Goal: Task Accomplishment & Management: Complete application form

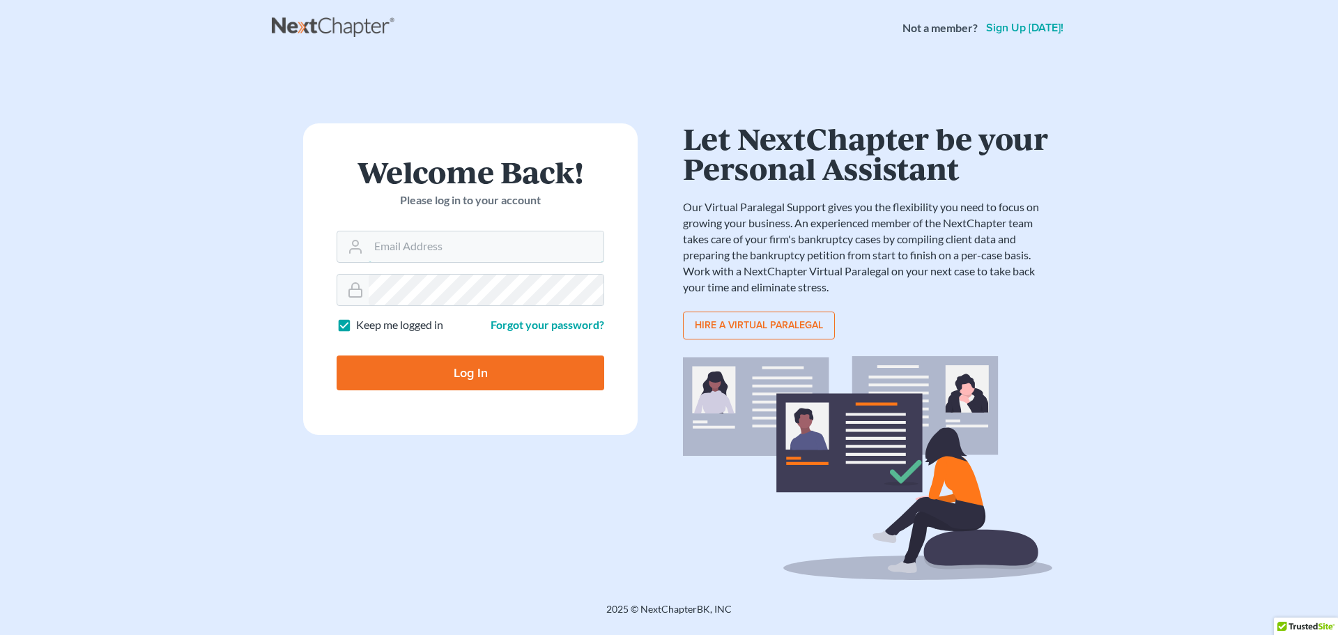
type input "gortman@bernsteinlaw.com"
click at [472, 373] on input "Log In" at bounding box center [471, 373] width 268 height 35
type input "Thinking..."
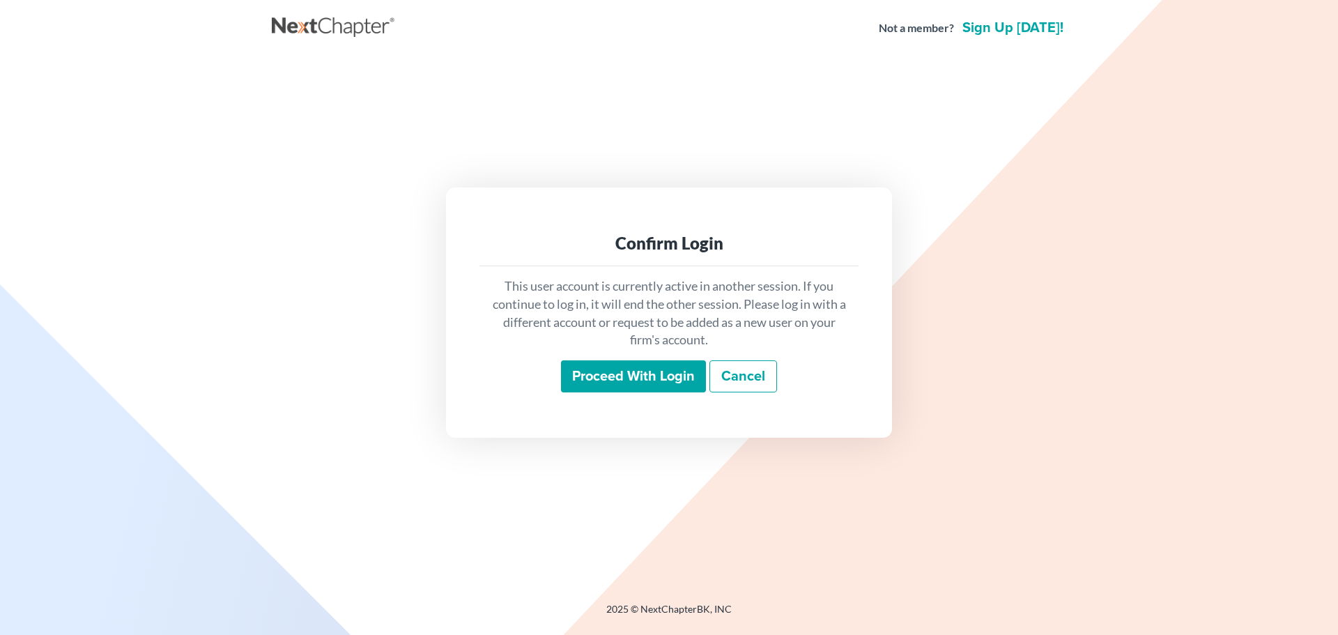
click at [622, 376] on input "Proceed with login" at bounding box center [633, 376] width 145 height 32
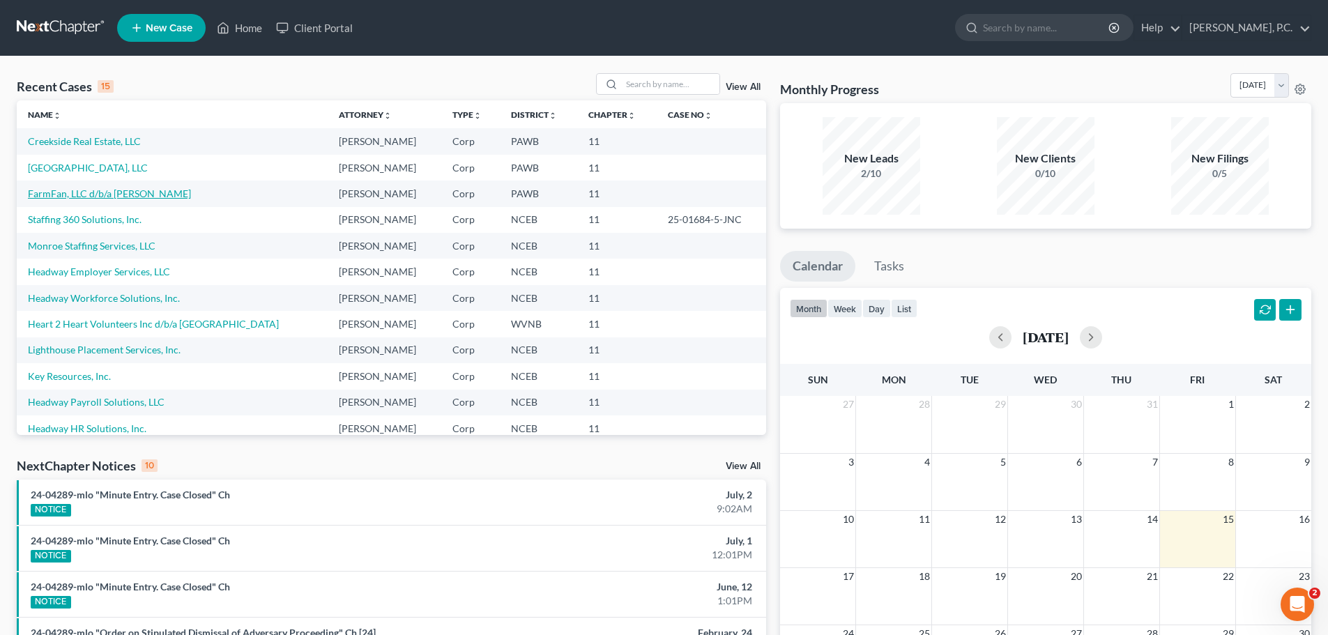
click at [79, 193] on link "FarmFan, LLC d/b/a [PERSON_NAME]" at bounding box center [109, 194] width 163 height 12
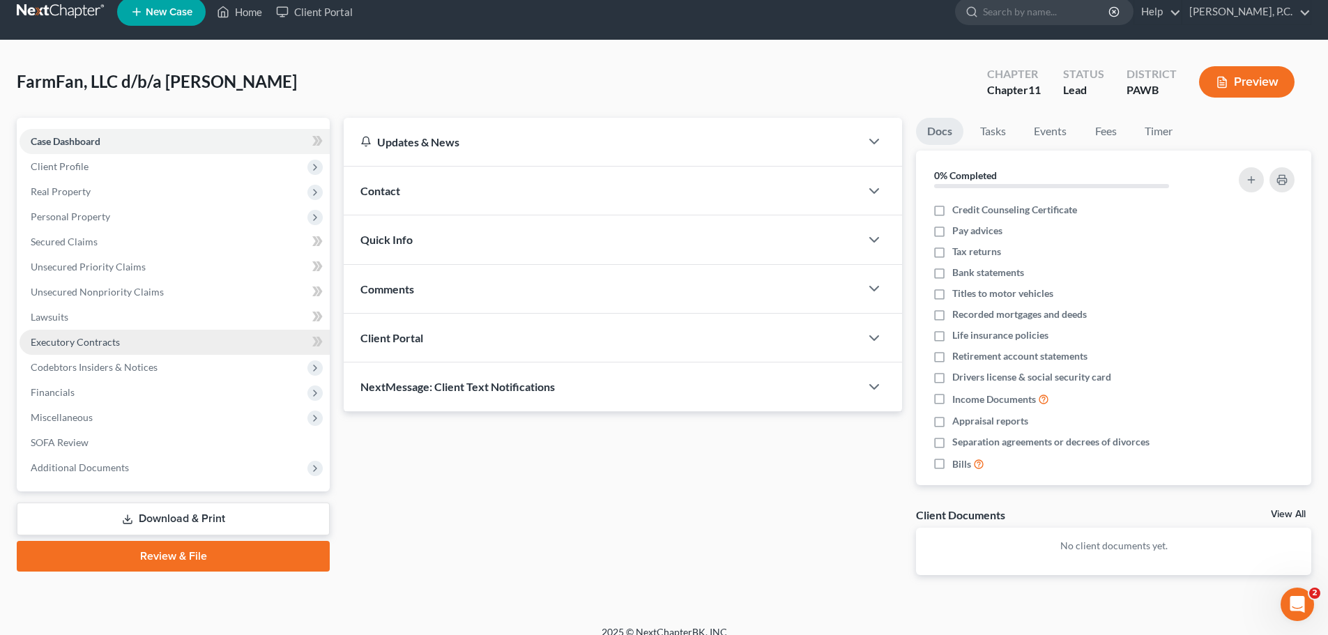
scroll to position [31, 0]
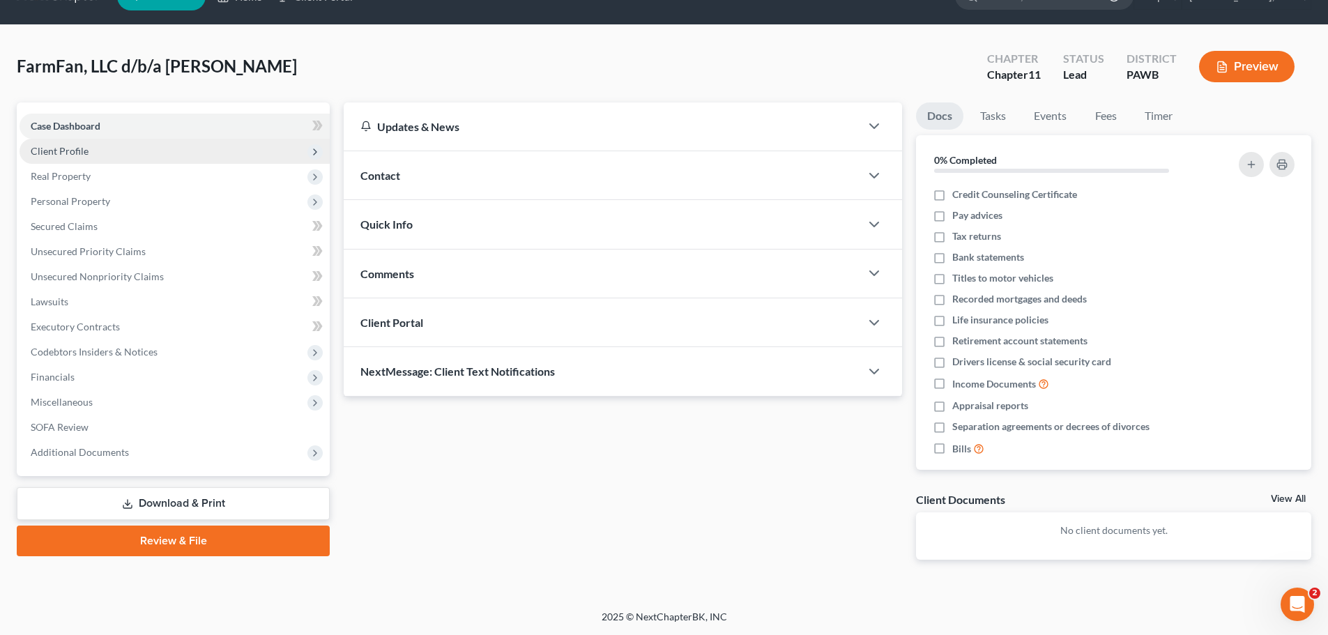
click at [106, 158] on span "Client Profile" at bounding box center [175, 151] width 310 height 25
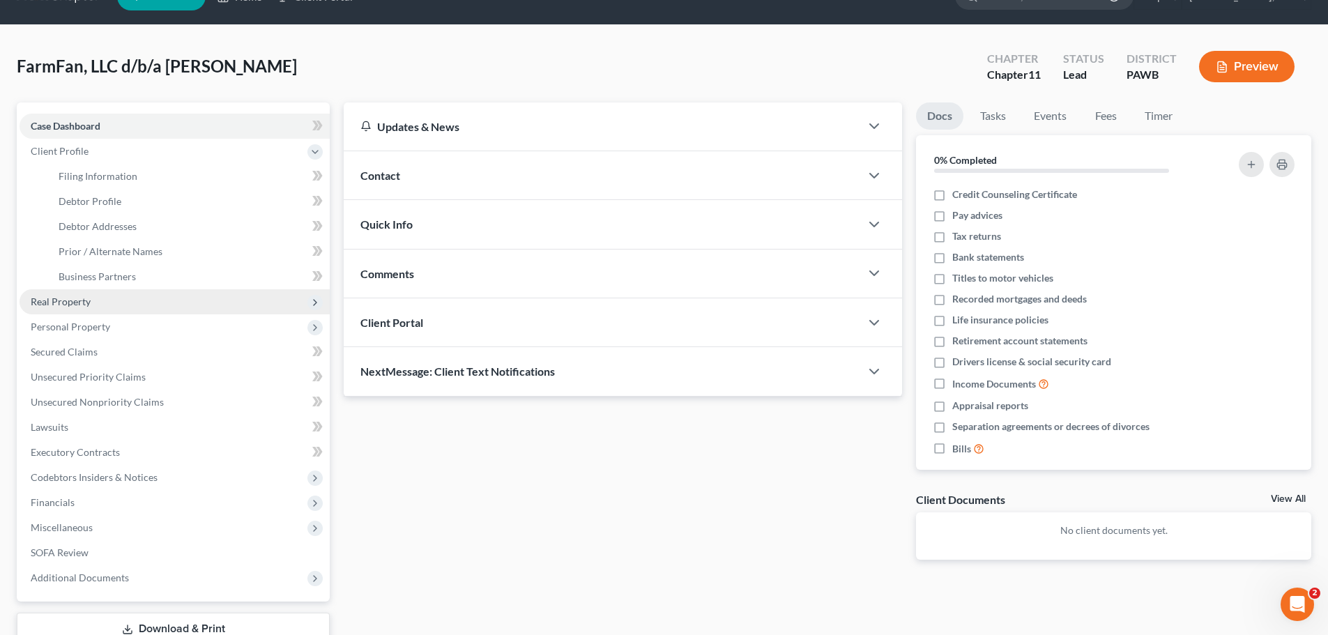
click at [77, 307] on span "Real Property" at bounding box center [175, 301] width 310 height 25
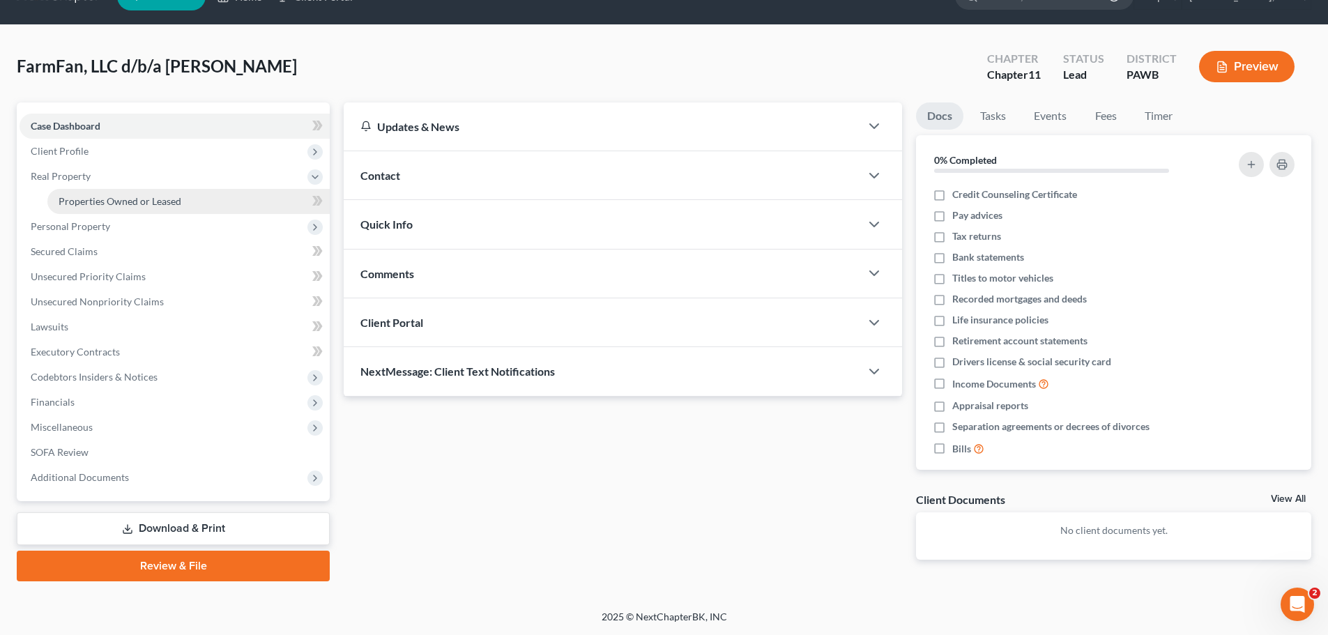
click at [122, 201] on span "Properties Owned or Leased" at bounding box center [120, 201] width 123 height 12
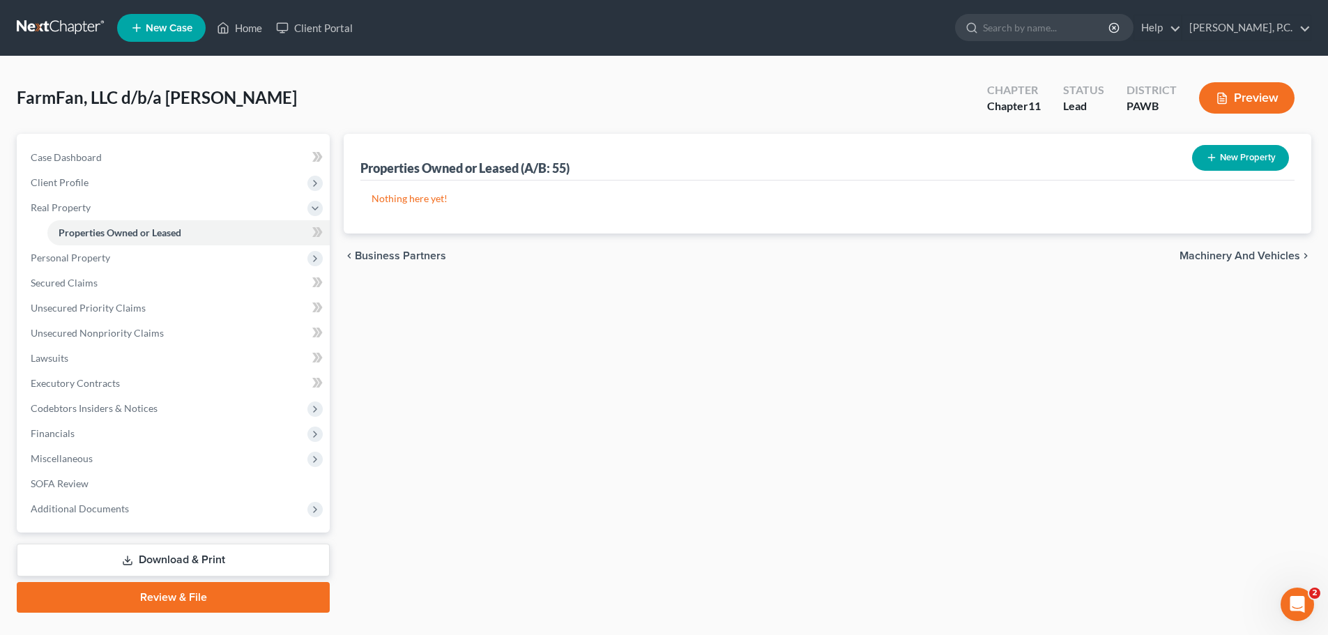
click at [422, 199] on p "Nothing here yet!" at bounding box center [828, 199] width 912 height 14
click at [84, 265] on span "Personal Property" at bounding box center [175, 257] width 310 height 25
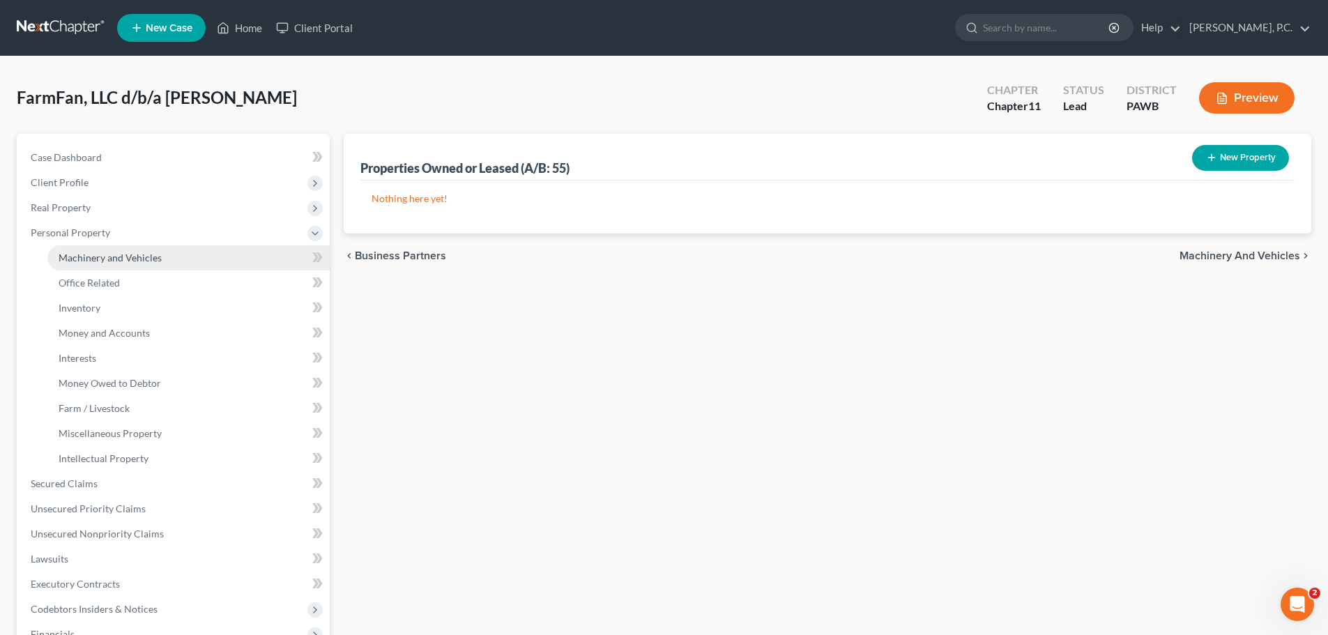
click at [111, 257] on span "Machinery and Vehicles" at bounding box center [110, 258] width 103 height 12
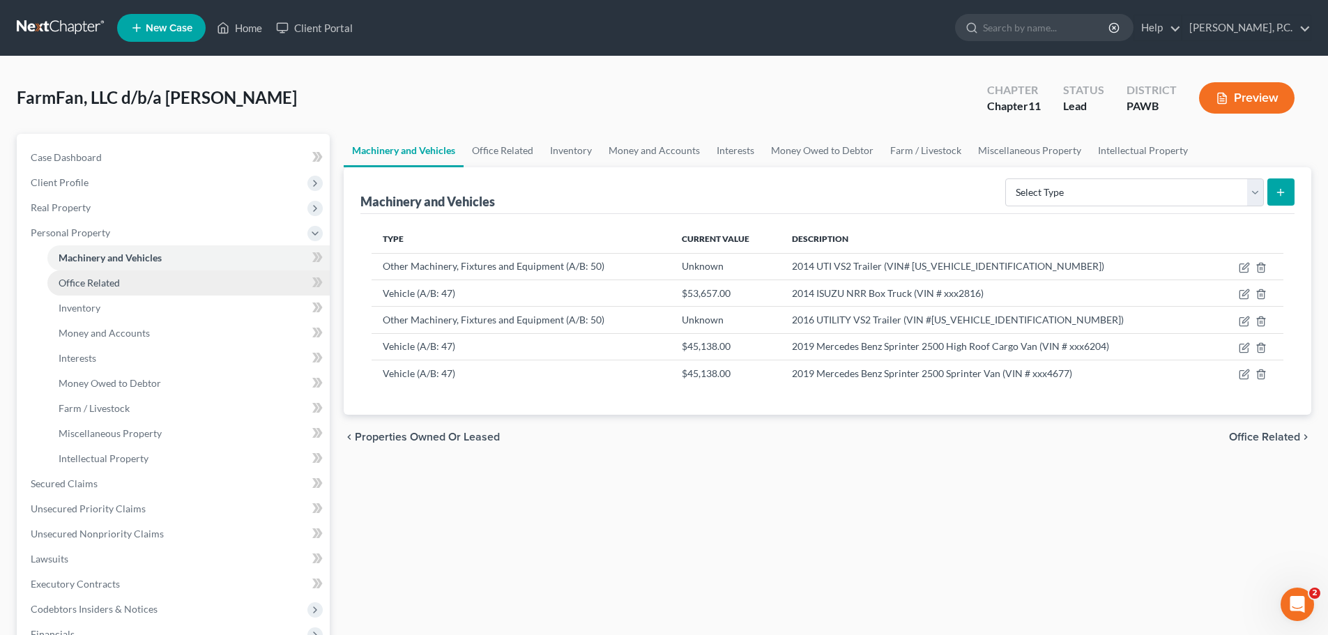
click at [110, 287] on span "Office Related" at bounding box center [89, 283] width 61 height 12
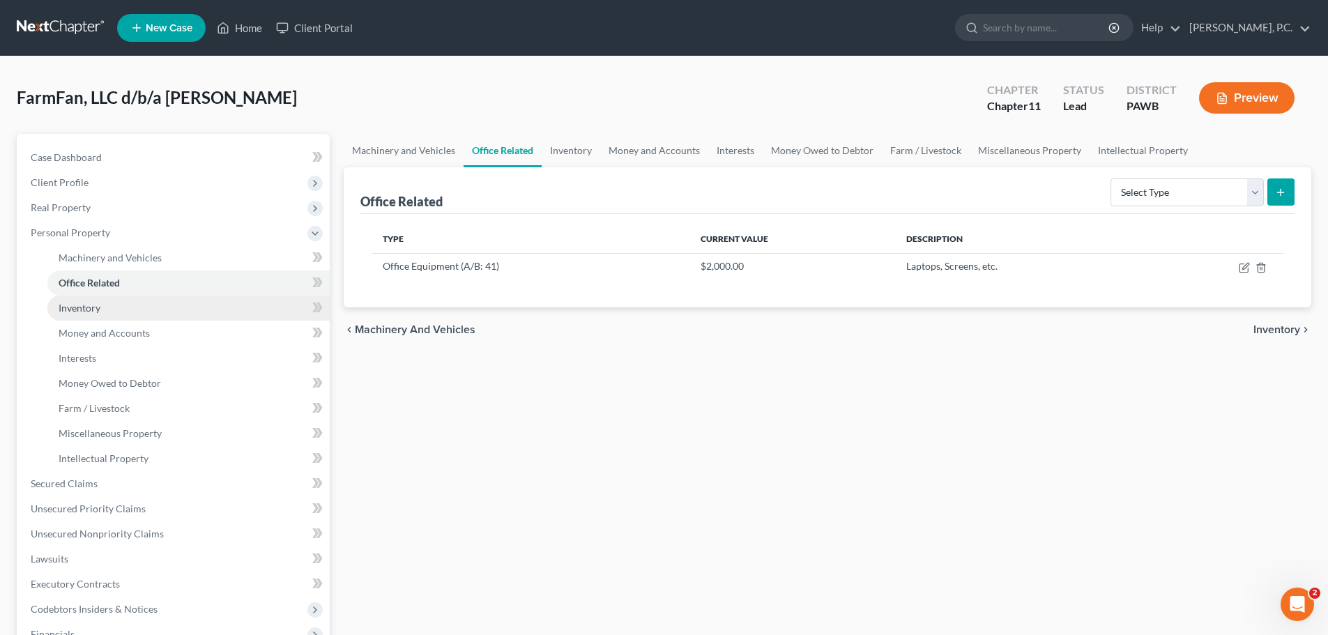
click at [89, 313] on span "Inventory" at bounding box center [80, 308] width 42 height 12
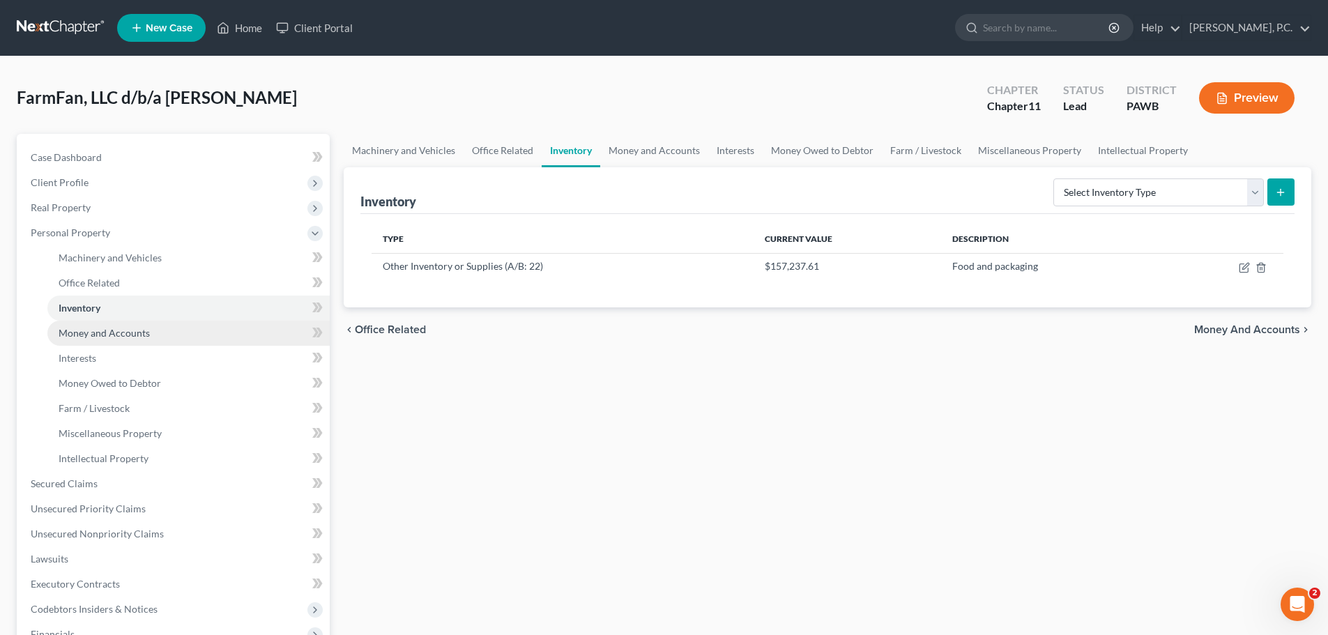
click at [78, 335] on span "Money and Accounts" at bounding box center [104, 333] width 91 height 12
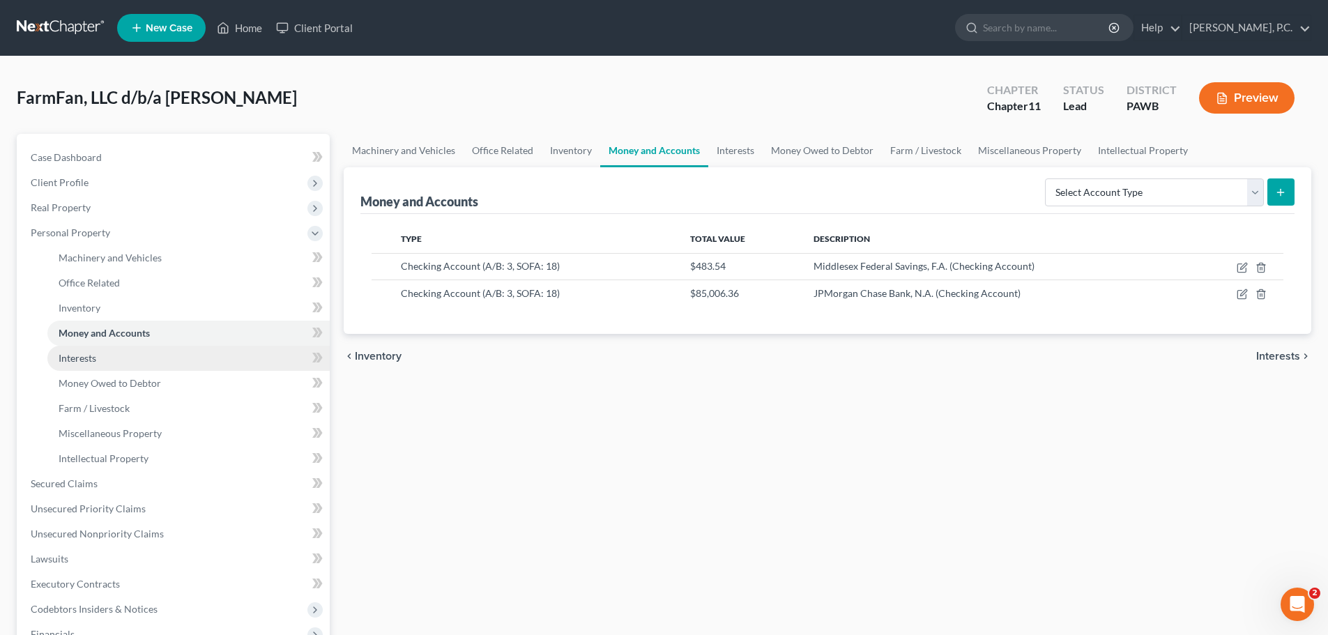
click at [81, 359] on span "Interests" at bounding box center [78, 358] width 38 height 12
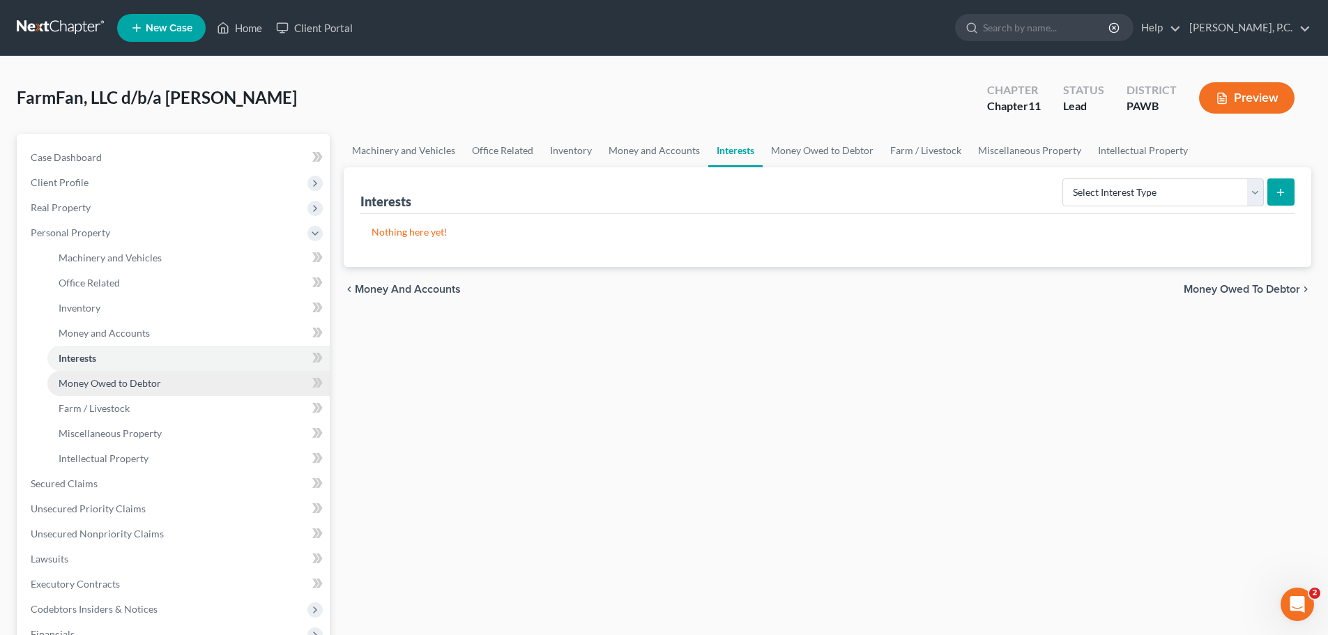
click at [78, 380] on span "Money Owed to Debtor" at bounding box center [110, 383] width 102 height 12
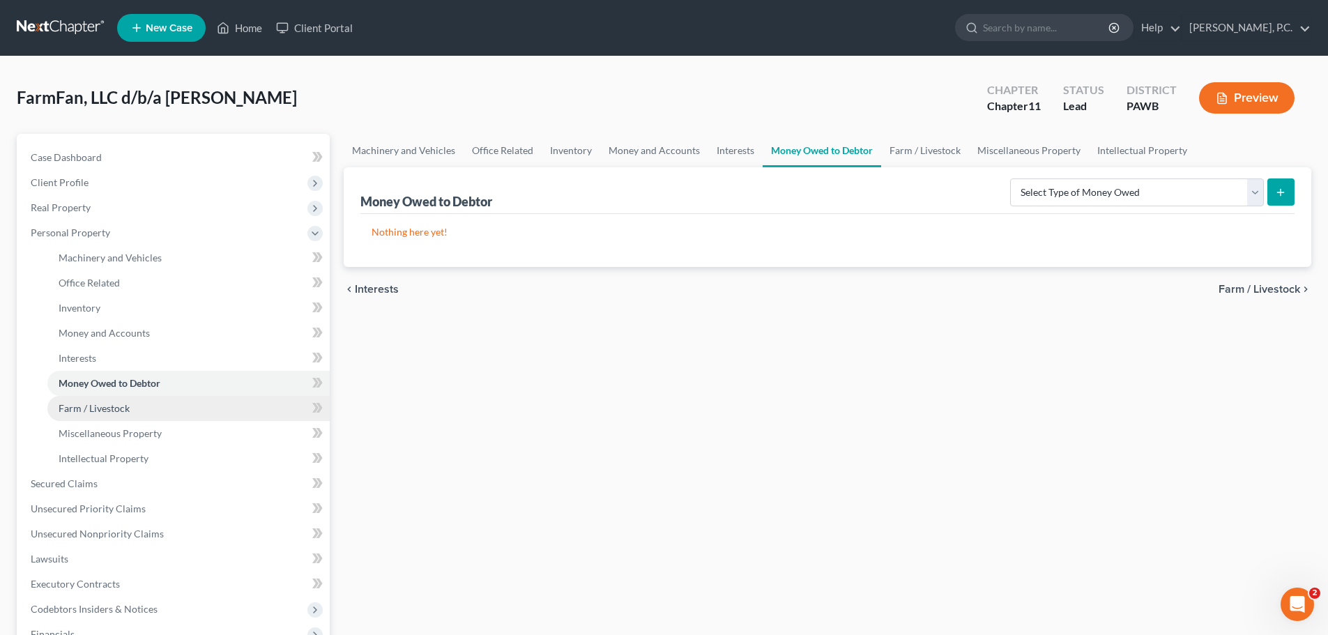
click at [98, 406] on span "Farm / Livestock" at bounding box center [94, 408] width 71 height 12
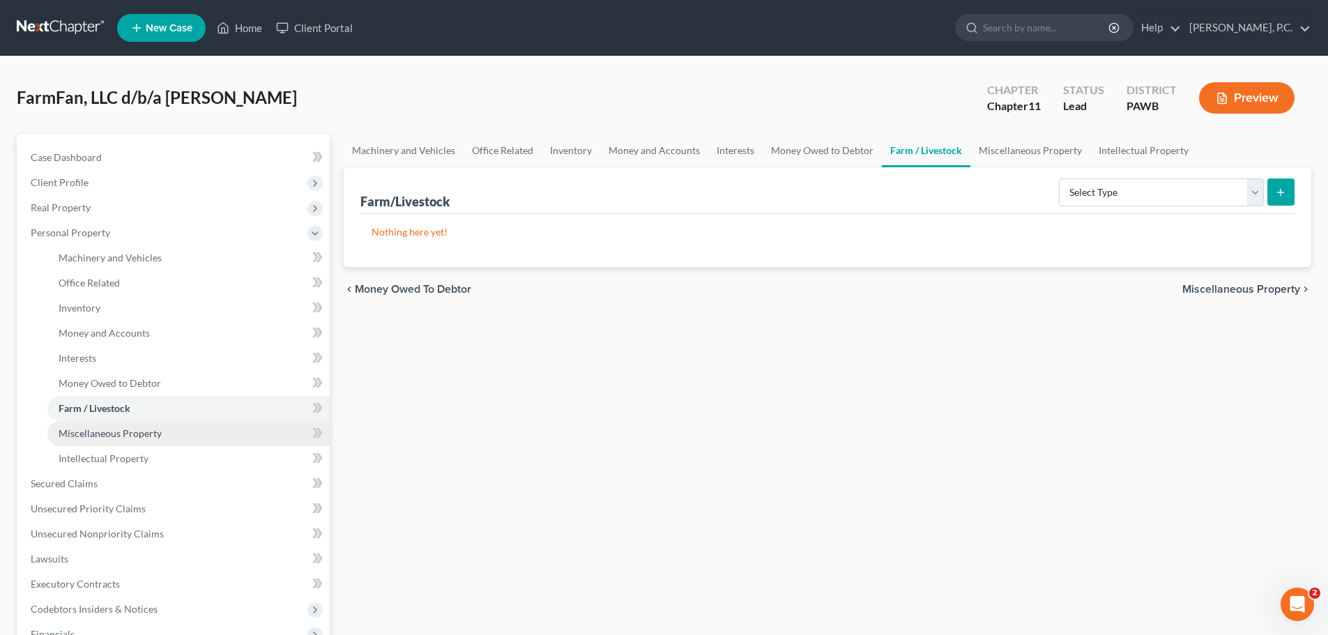
click at [100, 431] on span "Miscellaneous Property" at bounding box center [110, 433] width 103 height 12
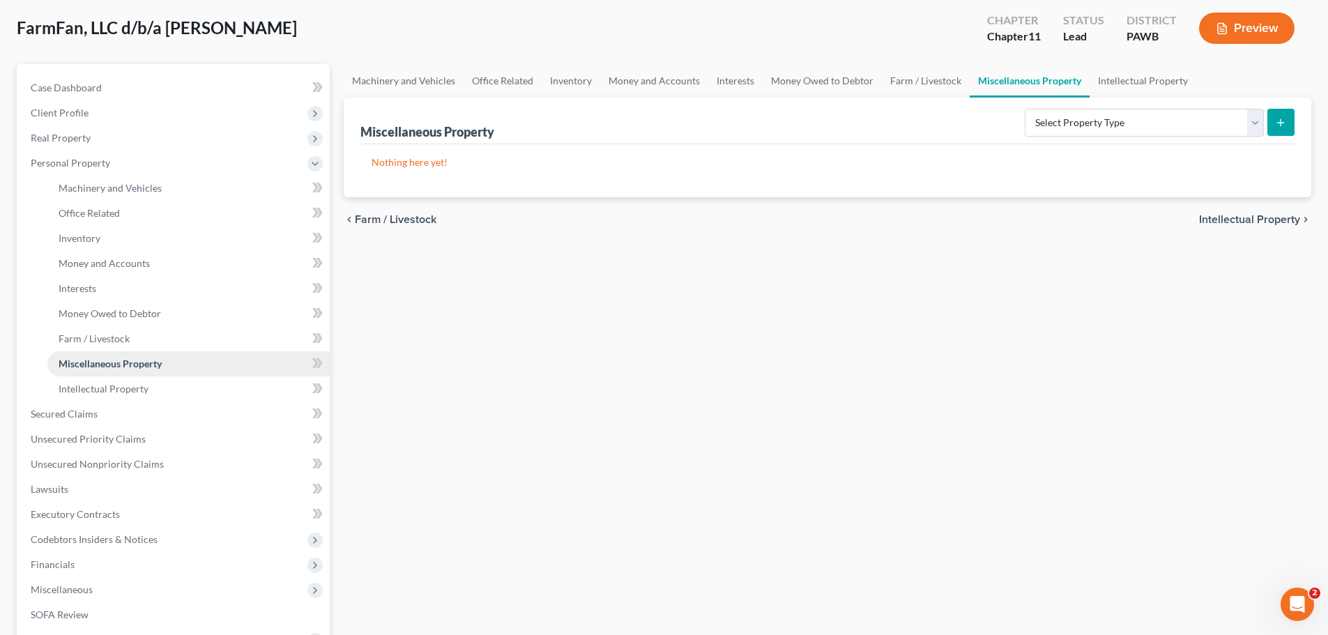
click at [95, 368] on span "Miscellaneous Property" at bounding box center [110, 364] width 103 height 12
click at [97, 394] on span "Intellectual Property" at bounding box center [104, 389] width 90 height 12
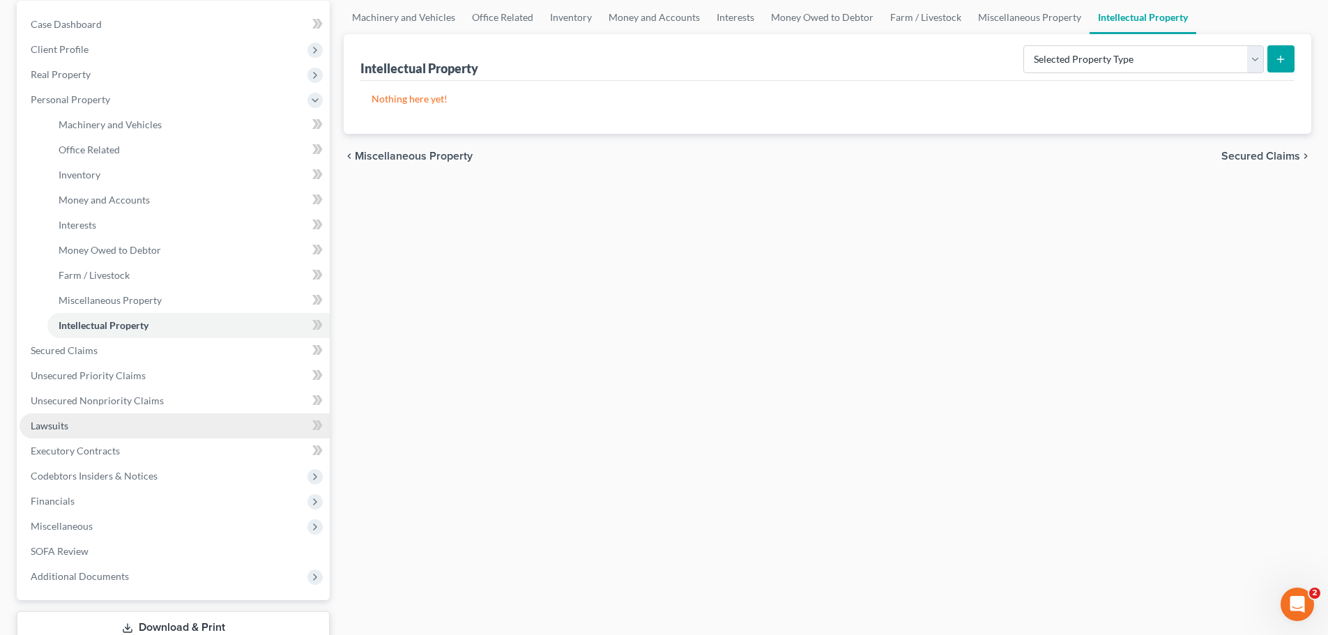
scroll to position [139, 0]
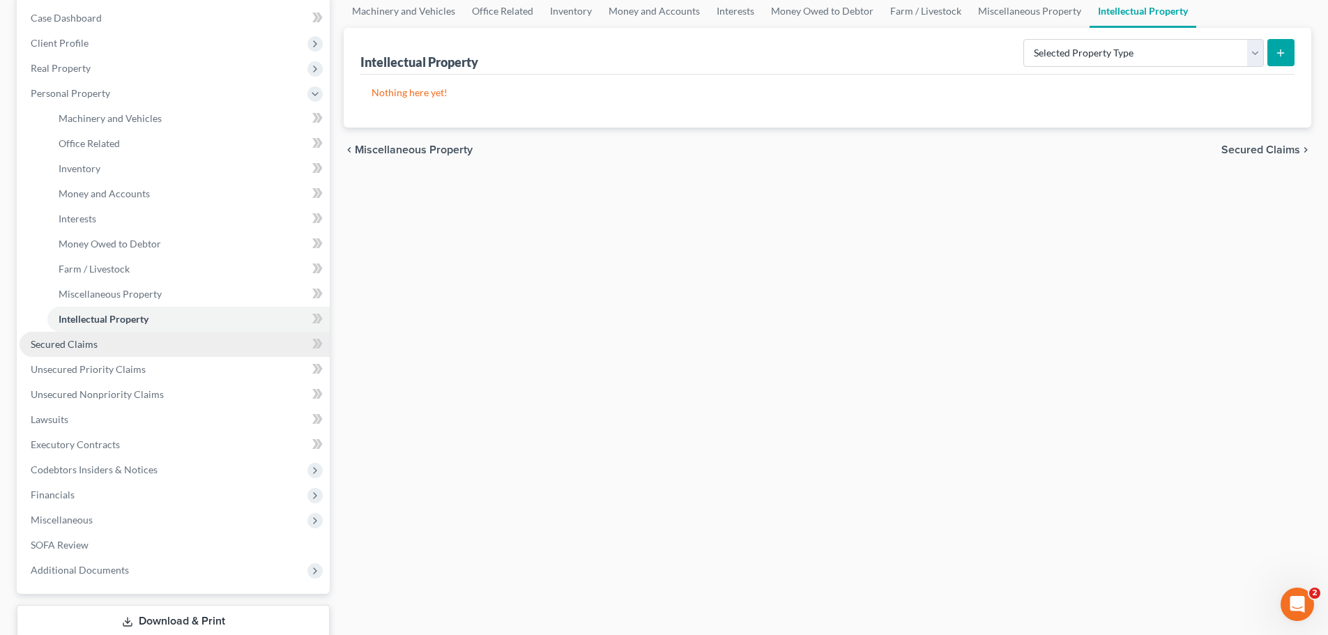
click at [72, 344] on span "Secured Claims" at bounding box center [64, 344] width 67 height 12
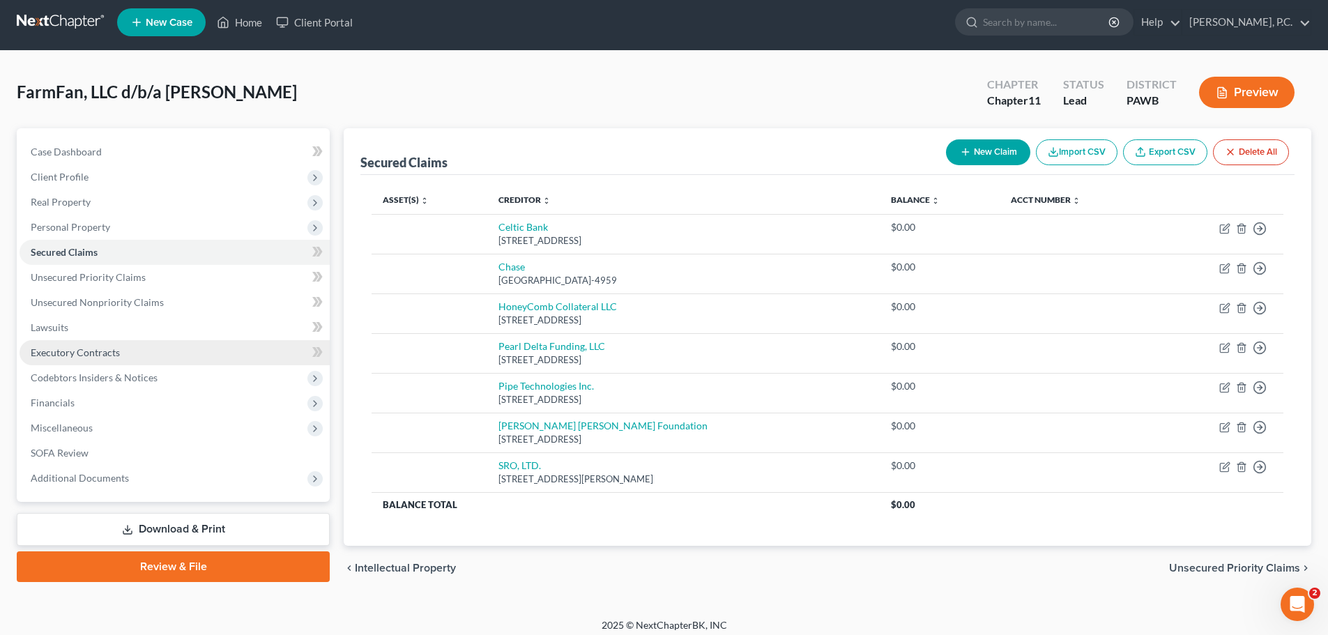
scroll to position [14, 0]
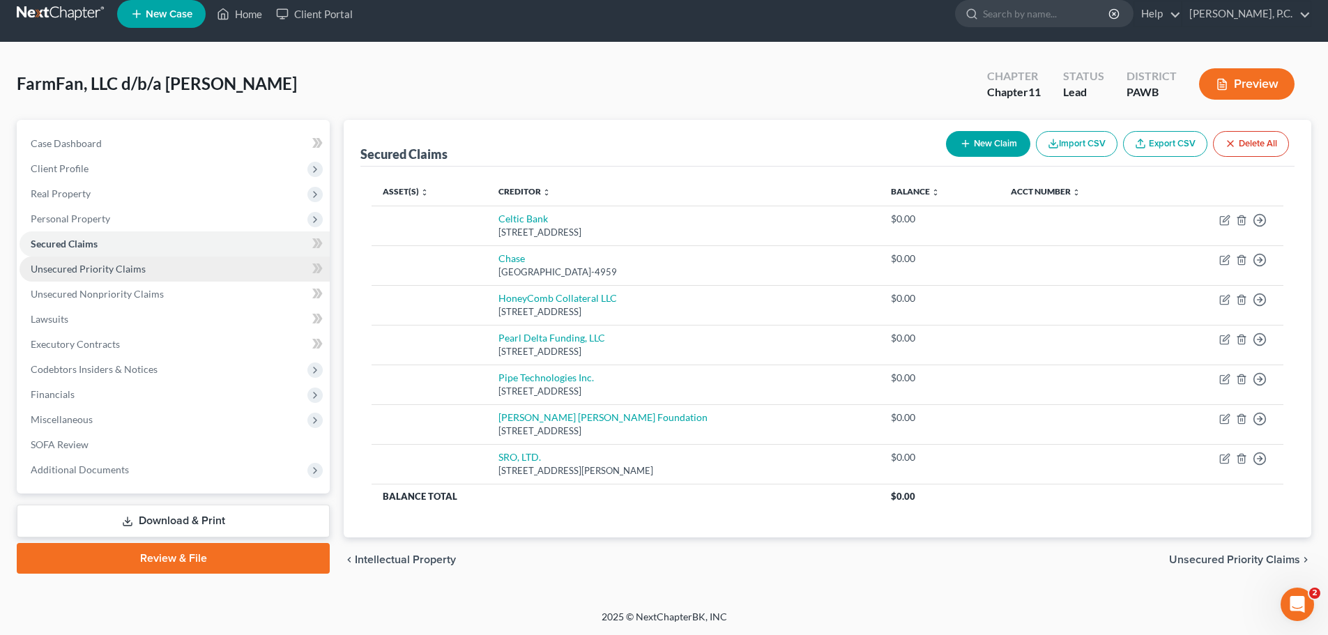
click at [88, 268] on span "Unsecured Priority Claims" at bounding box center [88, 269] width 115 height 12
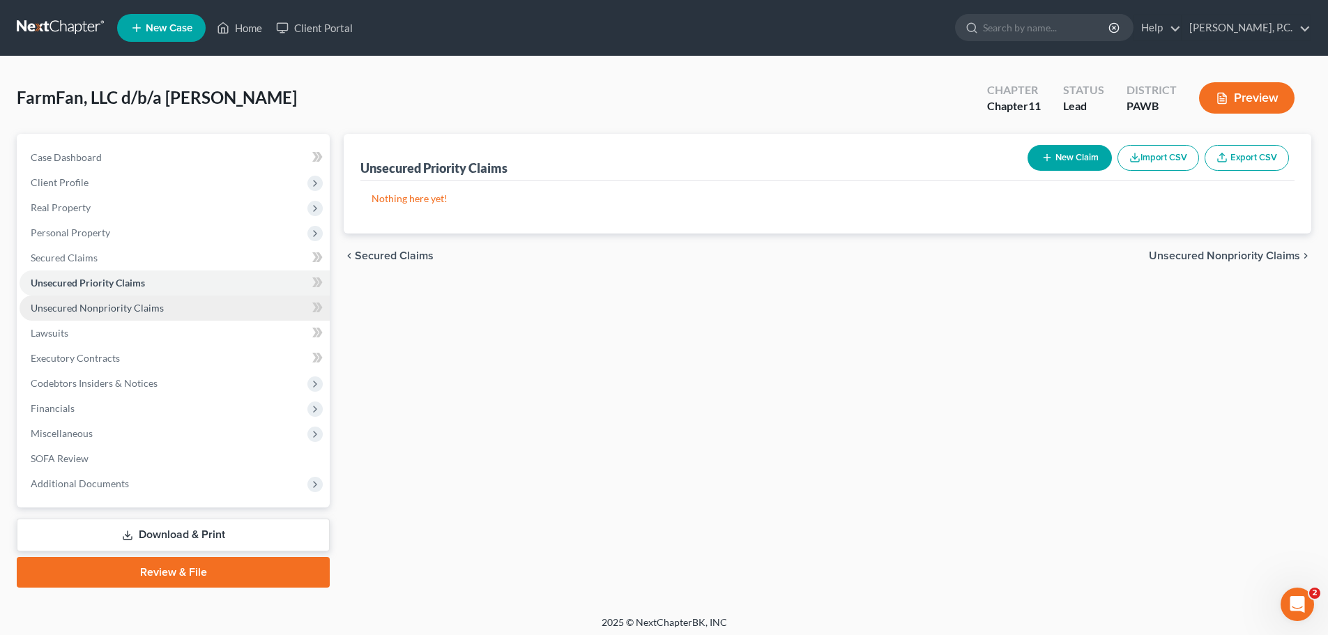
click at [89, 308] on span "Unsecured Nonpriority Claims" at bounding box center [97, 308] width 133 height 12
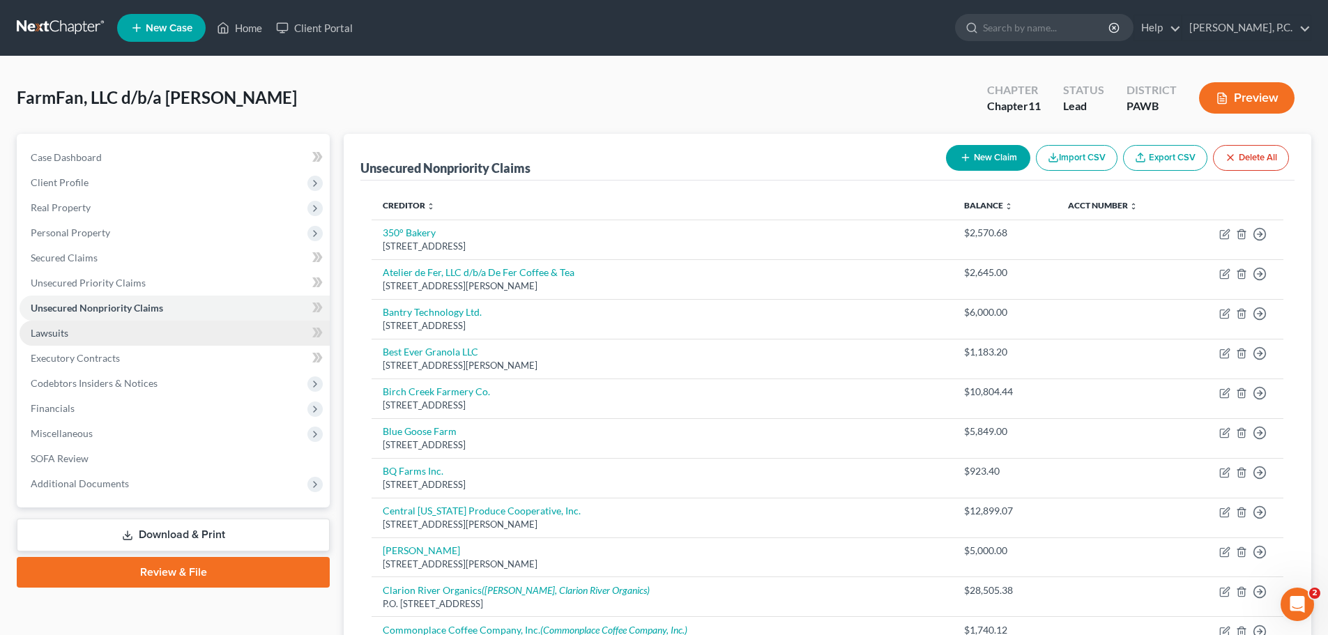
click at [90, 334] on link "Lawsuits" at bounding box center [175, 333] width 310 height 25
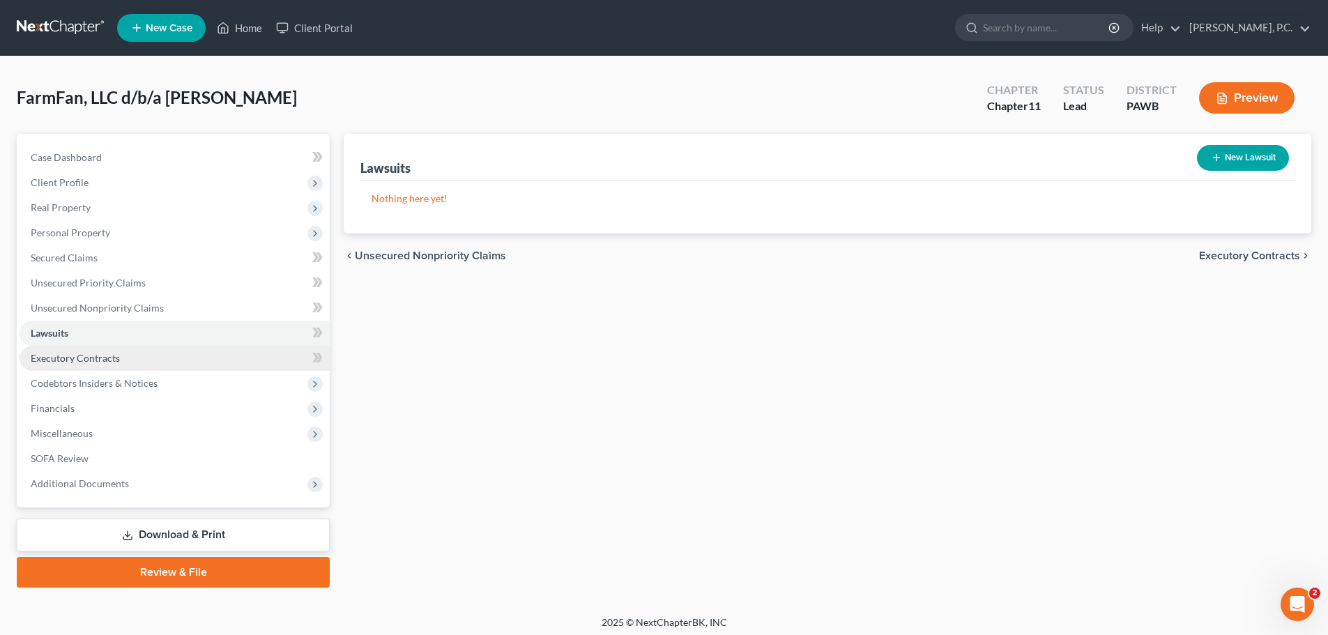
click at [96, 360] on span "Executory Contracts" at bounding box center [75, 358] width 89 height 12
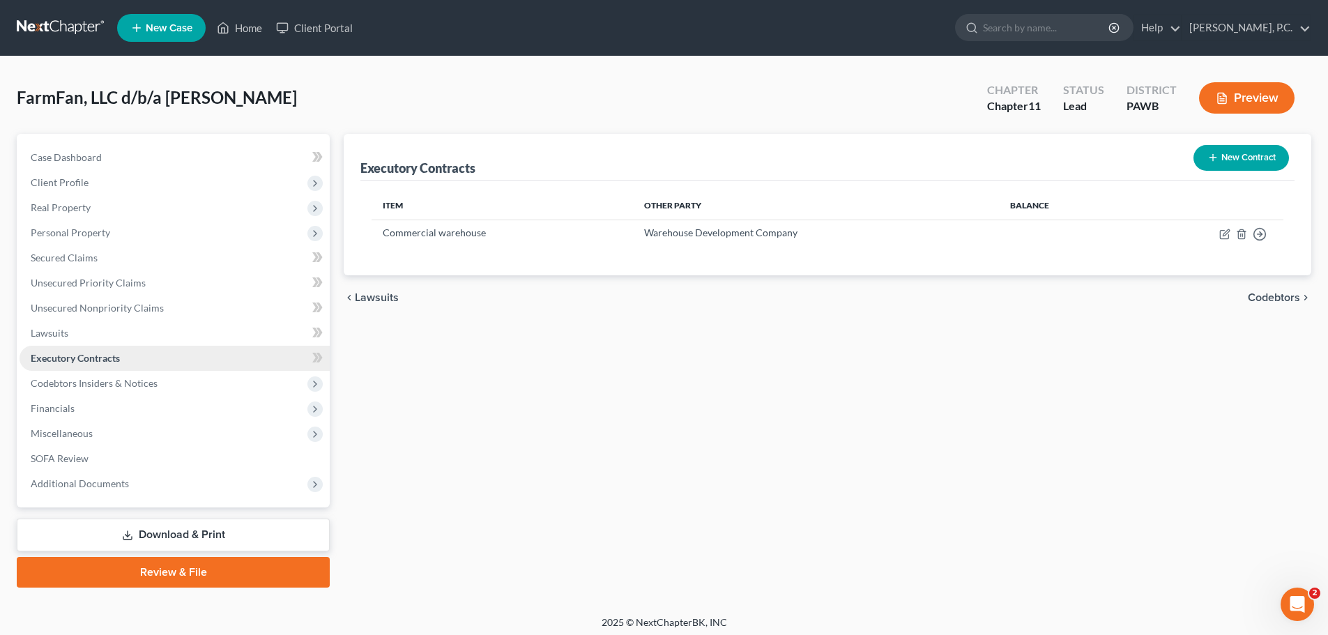
scroll to position [6, 0]
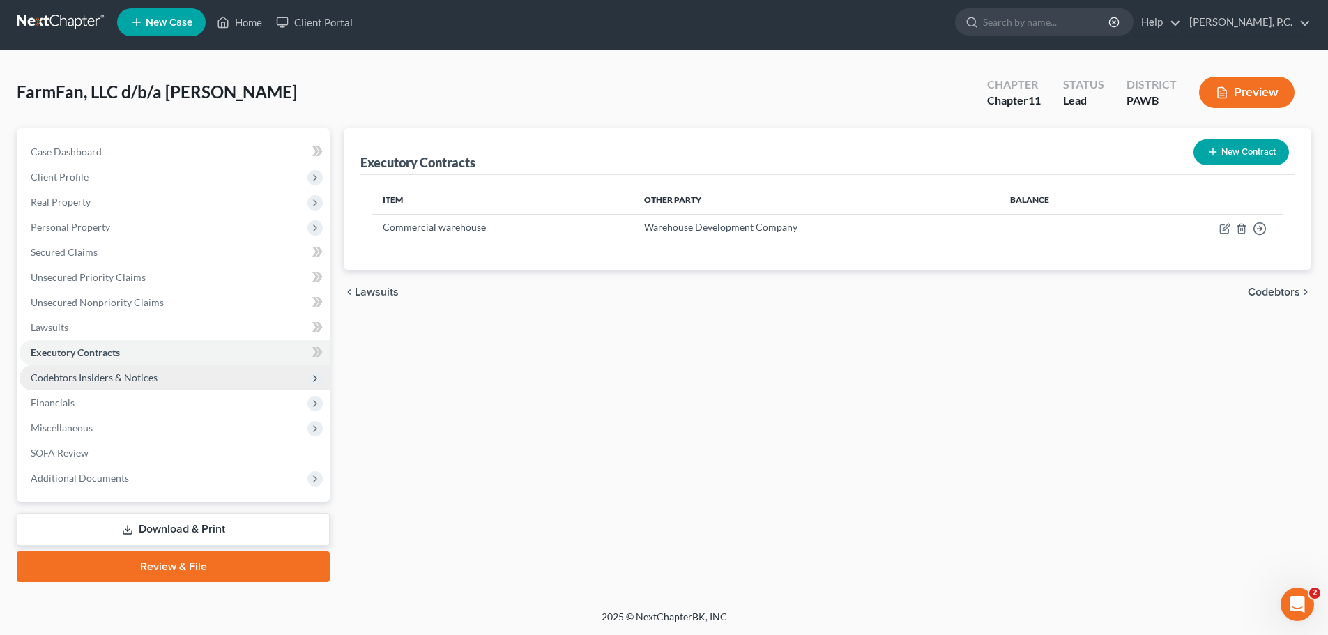
click at [101, 378] on span "Codebtors Insiders & Notices" at bounding box center [94, 378] width 127 height 12
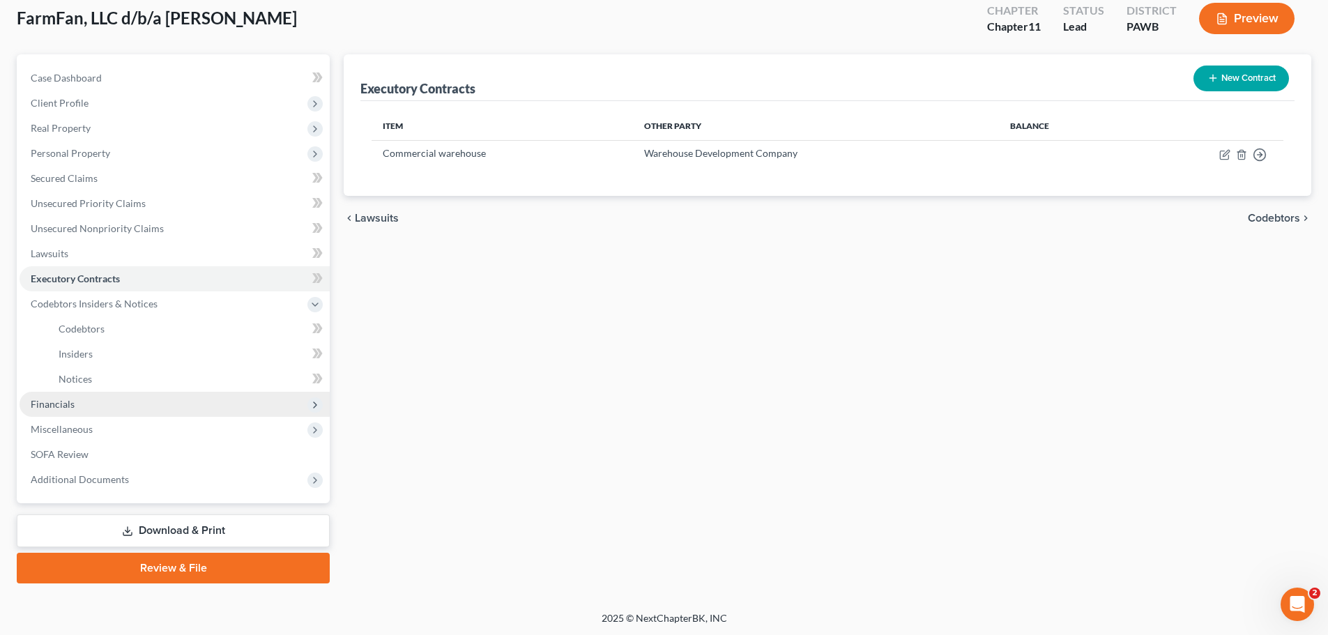
scroll to position [81, 0]
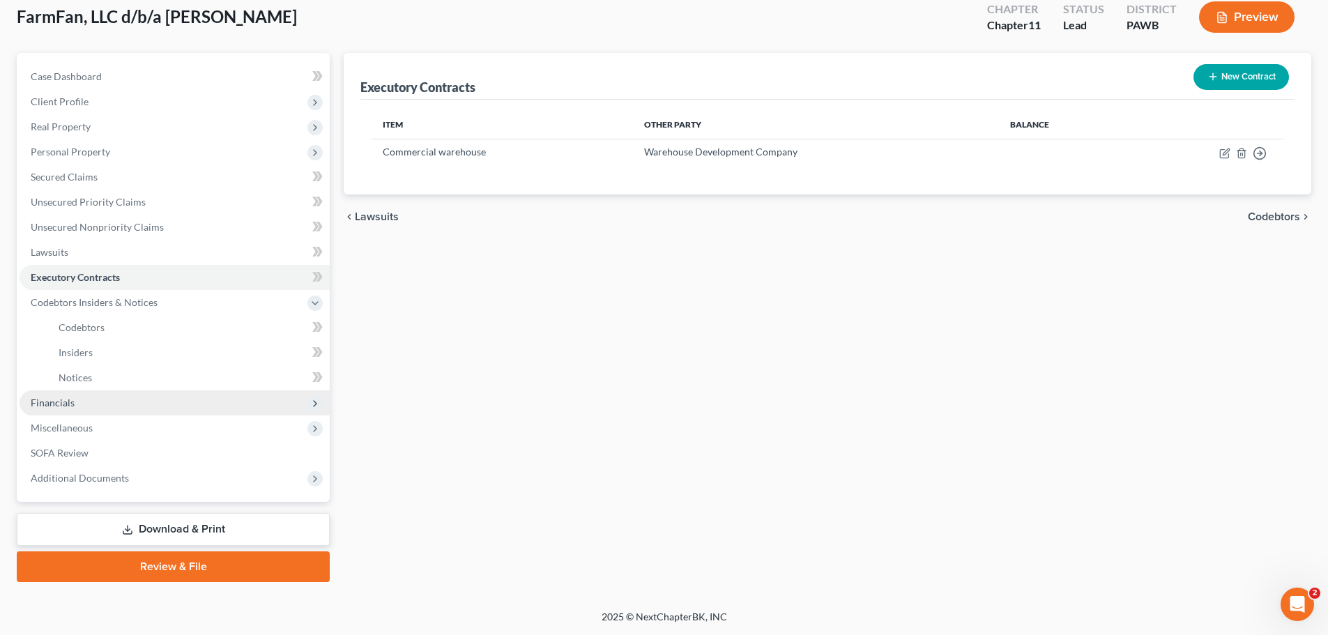
click at [60, 403] on span "Financials" at bounding box center [53, 403] width 44 height 12
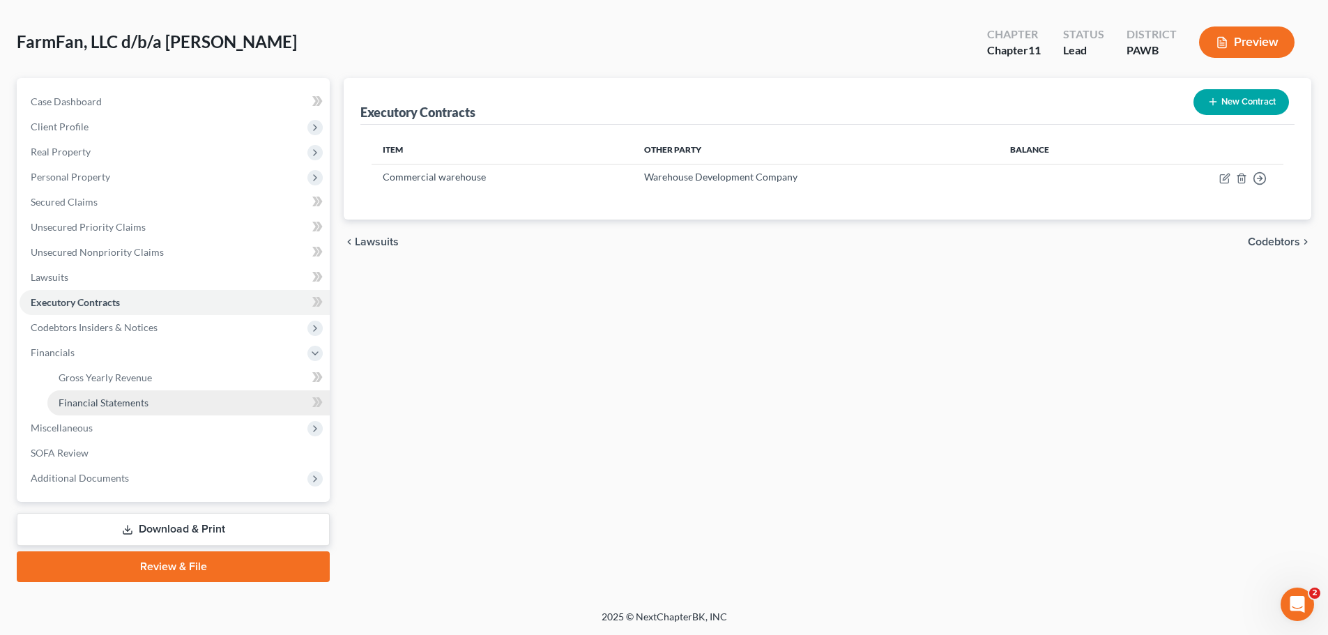
scroll to position [56, 0]
click at [123, 381] on span "Gross Yearly Revenue" at bounding box center [105, 378] width 93 height 12
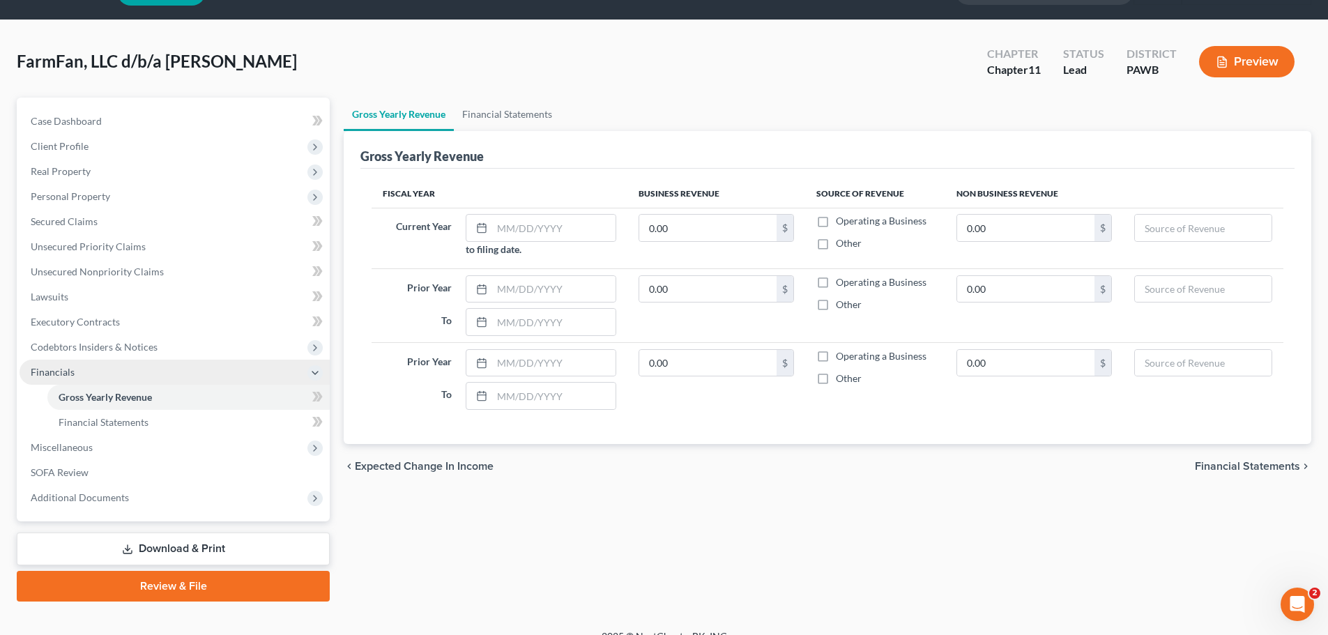
scroll to position [56, 0]
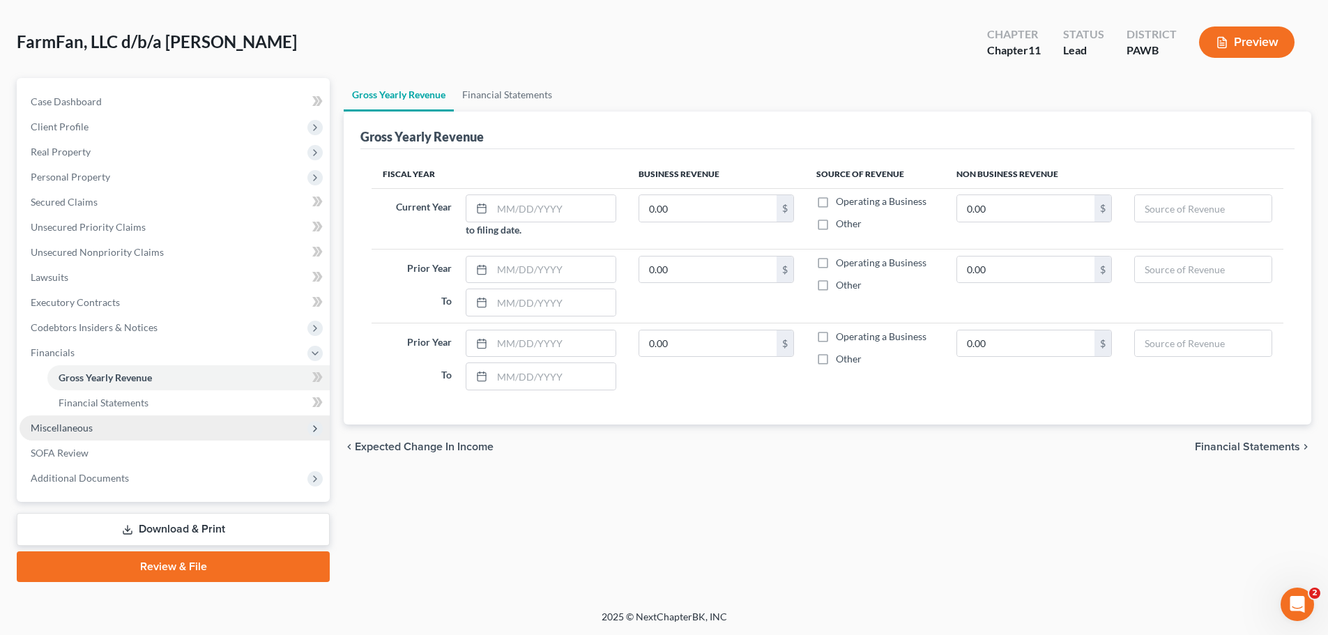
click at [66, 433] on span "Miscellaneous" at bounding box center [62, 428] width 62 height 12
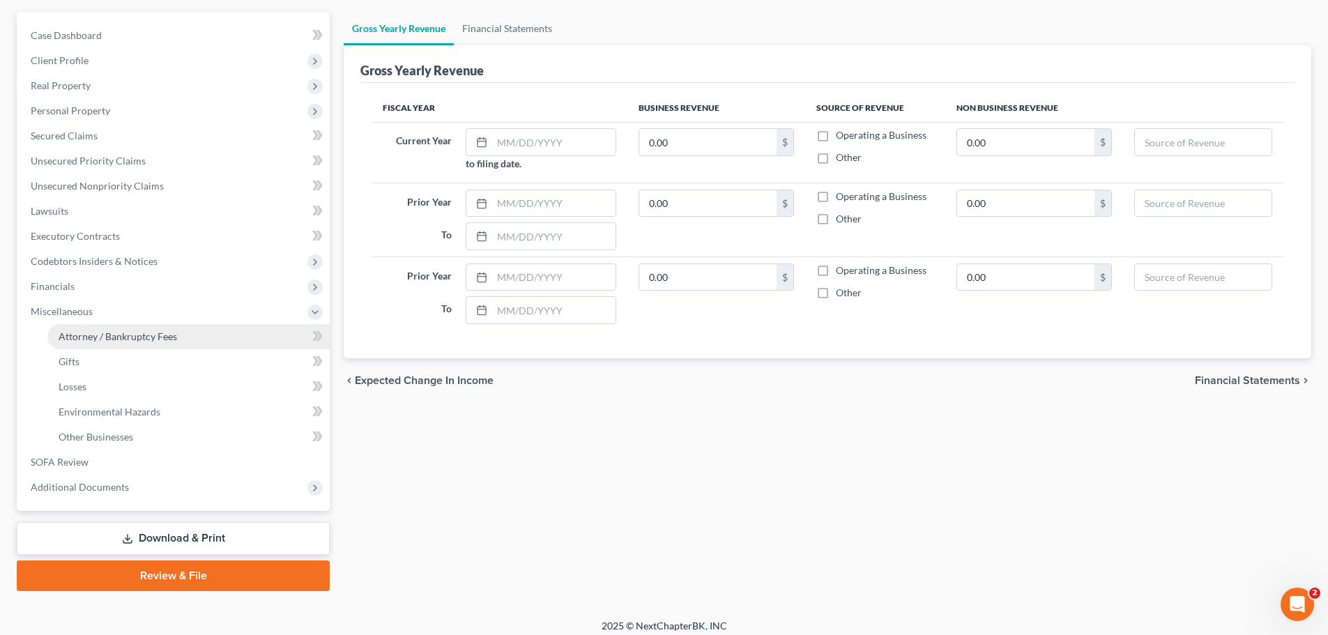
scroll to position [125, 0]
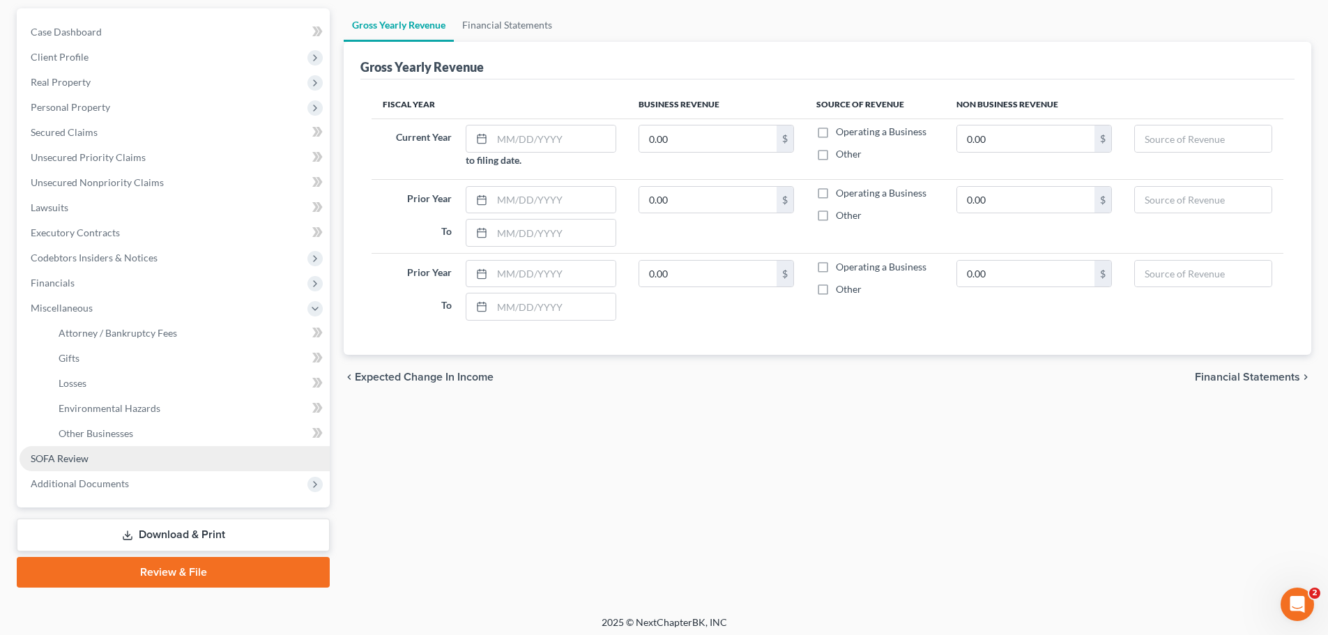
click at [92, 460] on link "SOFA Review" at bounding box center [175, 458] width 310 height 25
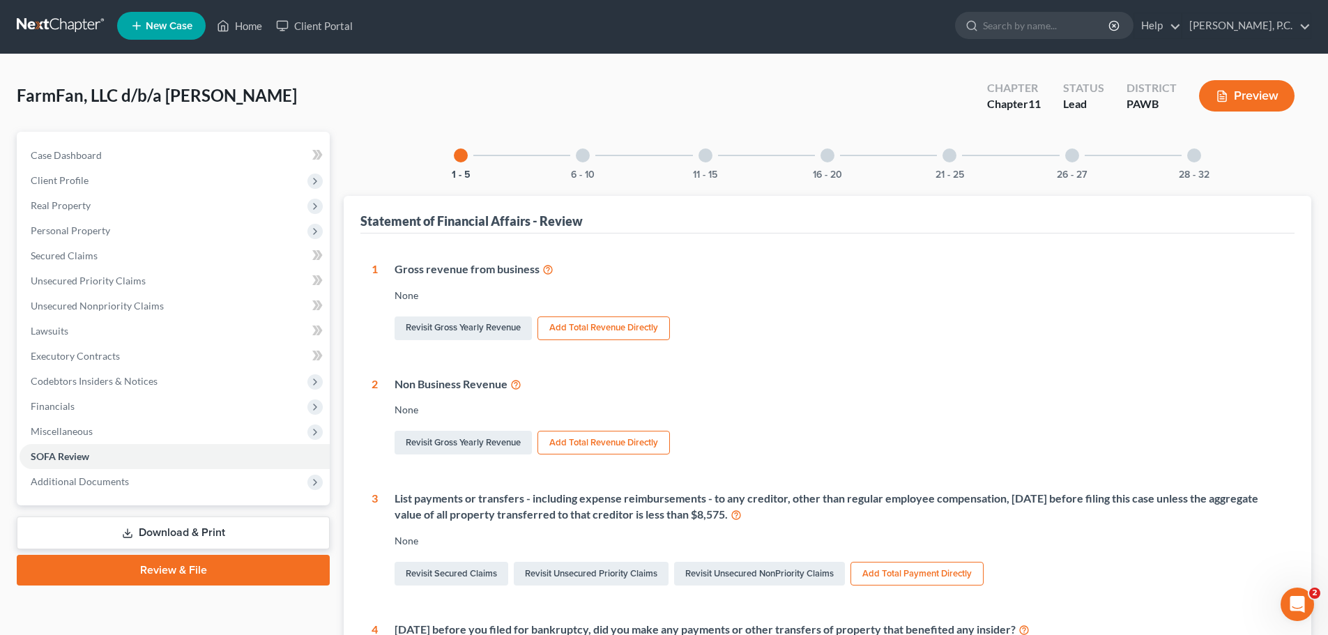
scroll to position [1, 0]
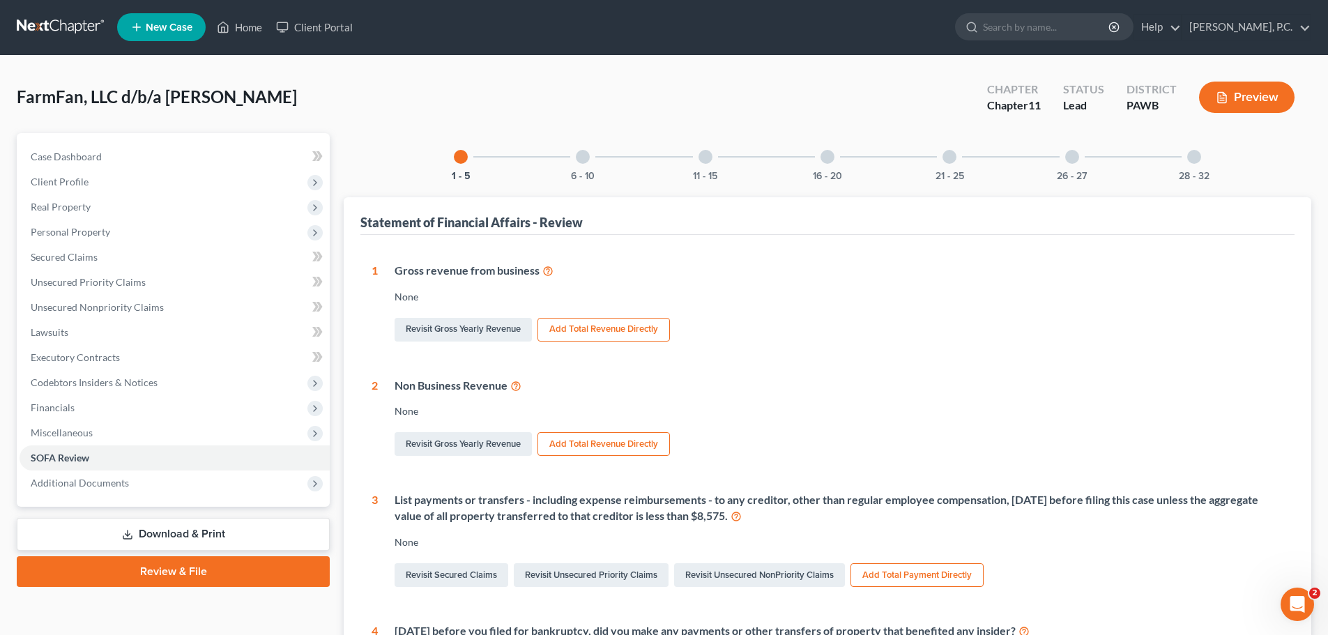
click at [587, 154] on div at bounding box center [583, 157] width 14 height 14
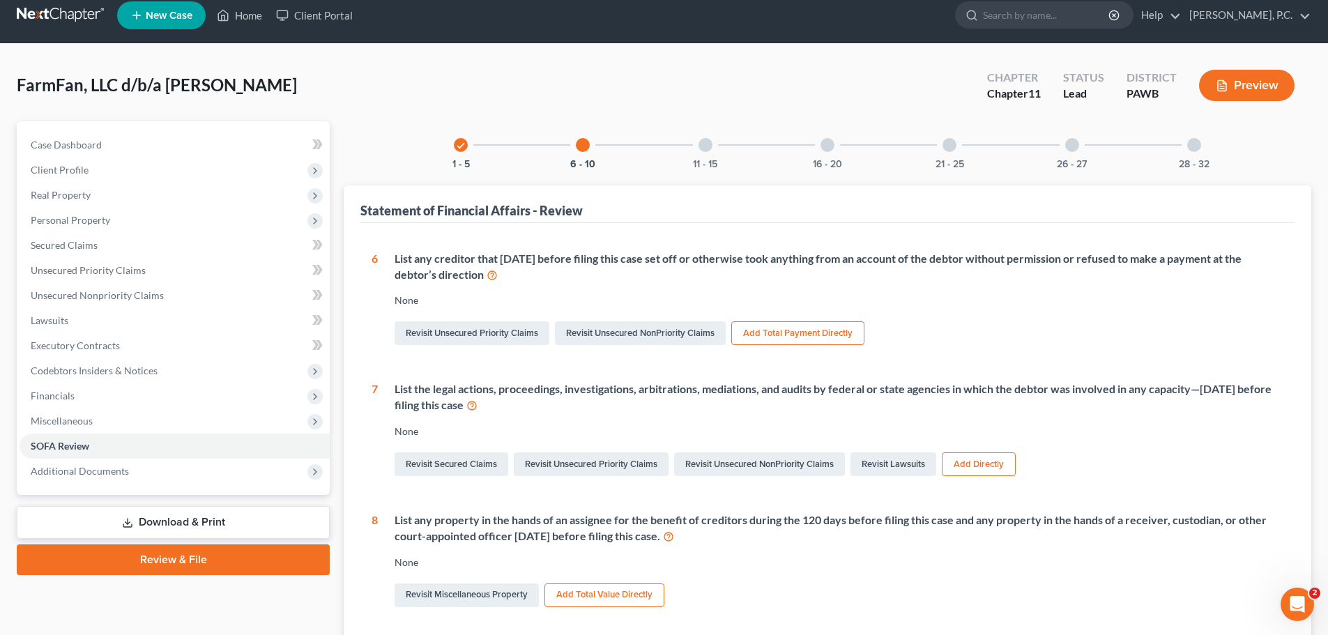
scroll to position [0, 0]
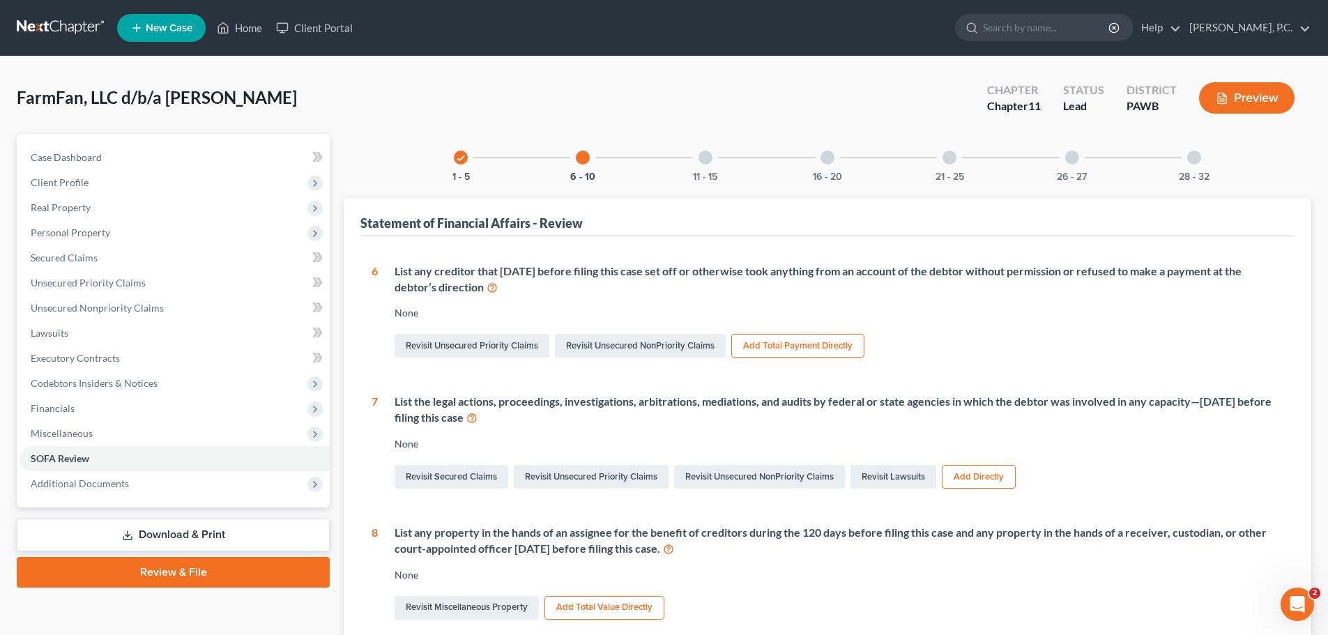
click at [710, 160] on div at bounding box center [706, 158] width 14 height 14
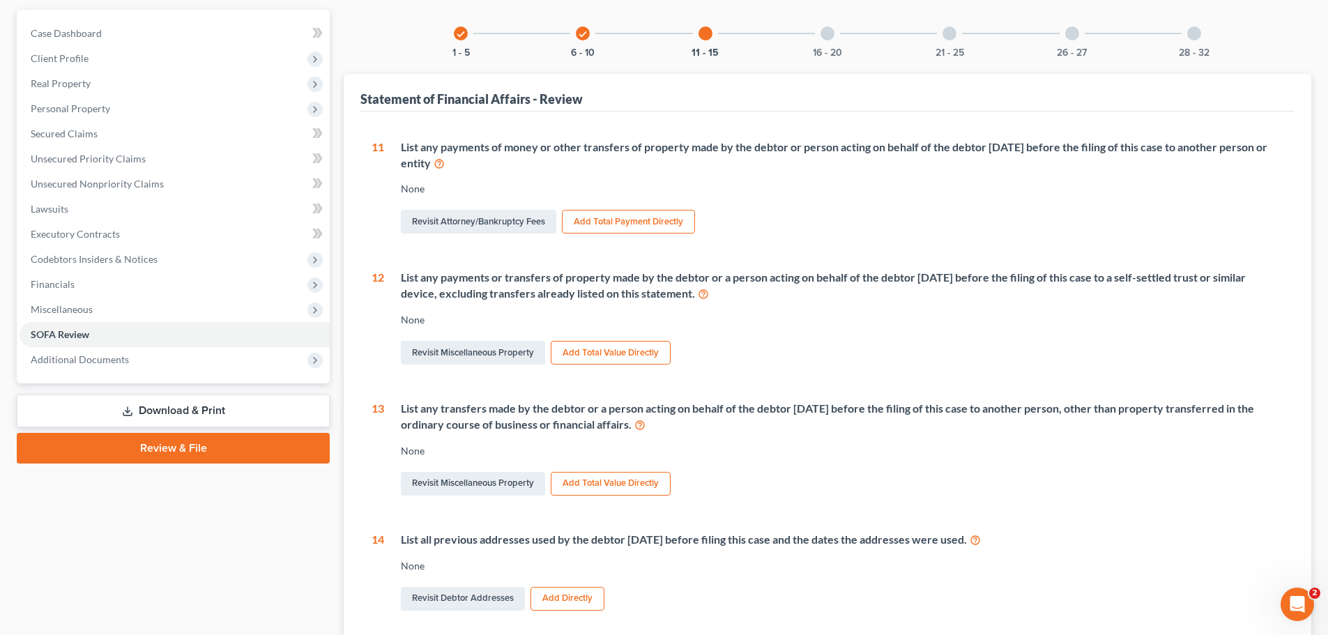
scroll to position [139, 0]
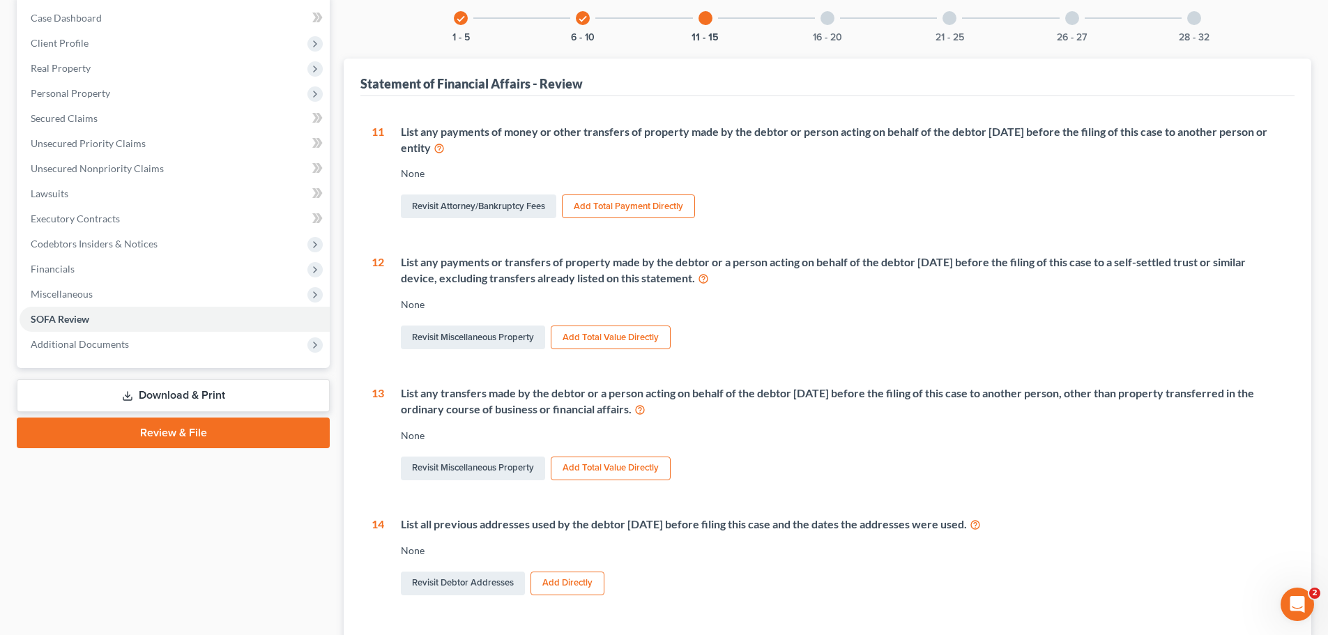
click at [445, 147] on icon at bounding box center [439, 147] width 11 height 13
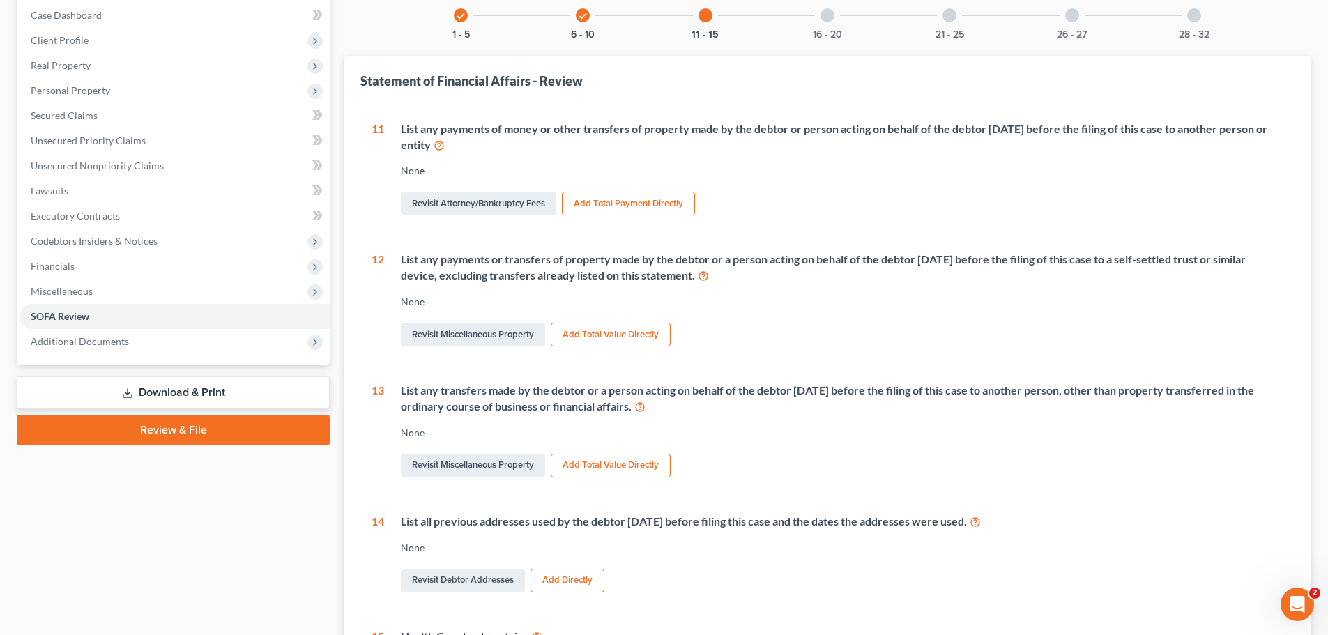
scroll to position [86, 0]
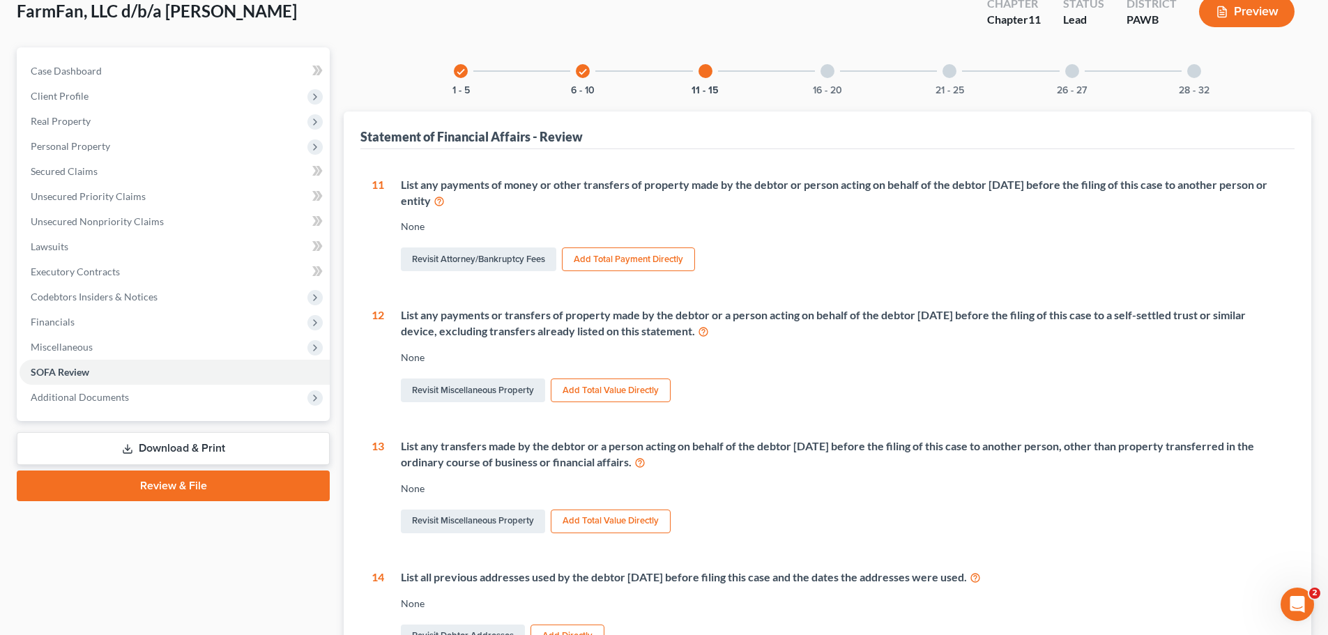
click at [818, 83] on div "16 - 20" at bounding box center [827, 70] width 47 height 47
